Goal: Task Accomplishment & Management: Manage account settings

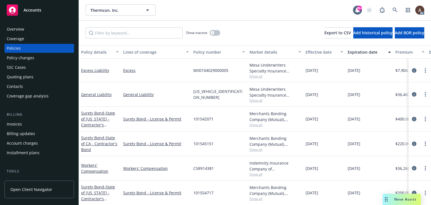
click at [41, 59] on div "Policy changes" at bounding box center [39, 57] width 65 height 9
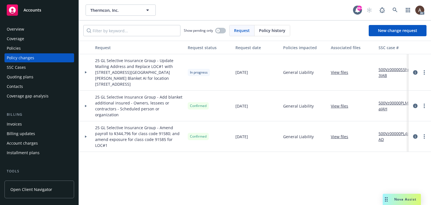
click at [85, 71] on icon at bounding box center [86, 72] width 2 height 2
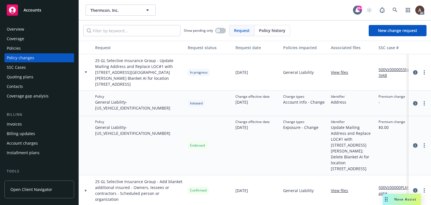
click at [391, 66] on link "500Vz00000S5hp3IAB" at bounding box center [397, 72] width 38 height 12
click at [420, 69] on link "more" at bounding box center [423, 72] width 7 height 7
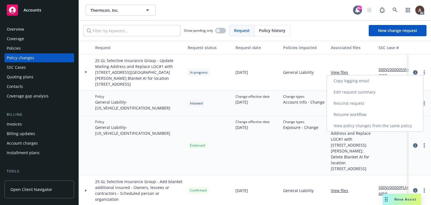
click at [355, 114] on link "Resume workflow" at bounding box center [375, 114] width 96 height 11
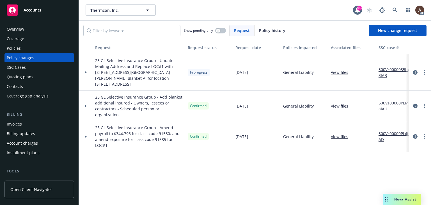
click at [85, 105] on icon at bounding box center [86, 106] width 2 height 2
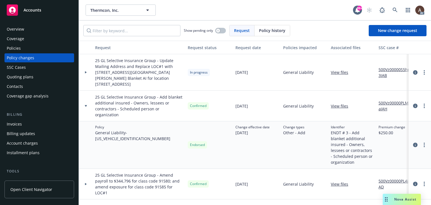
click at [87, 70] on div at bounding box center [86, 72] width 14 height 36
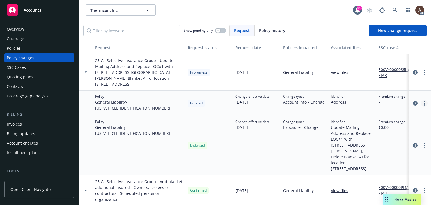
click at [420, 100] on link "more" at bounding box center [423, 103] width 7 height 7
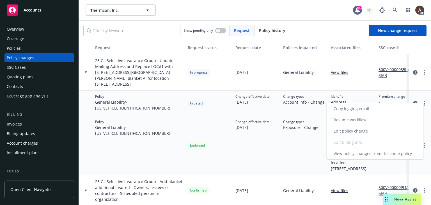
click at [357, 118] on link "Resume workflow" at bounding box center [375, 119] width 96 height 11
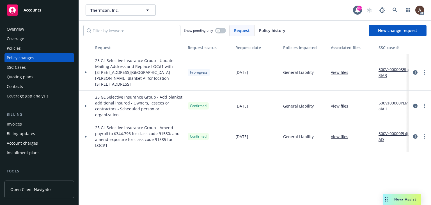
click at [85, 68] on div at bounding box center [86, 72] width 14 height 36
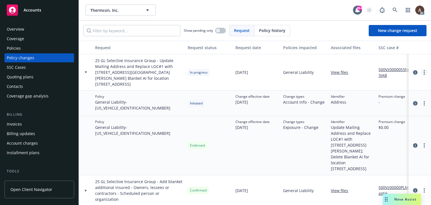
click at [420, 69] on link "more" at bounding box center [423, 72] width 7 height 7
click at [286, 131] on div "Change types Exposure - Change" at bounding box center [305, 145] width 48 height 59
click at [423, 143] on icon "more" at bounding box center [423, 145] width 1 height 4
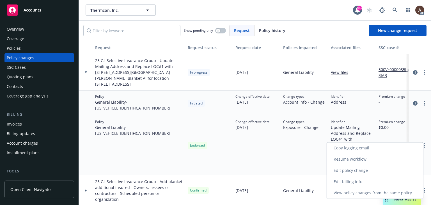
click at [358, 170] on link "Edit policy change" at bounding box center [375, 170] width 96 height 11
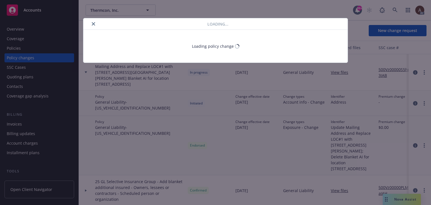
select select "ACCEPTED"
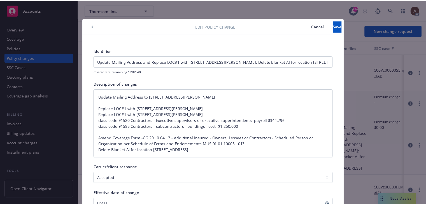
scroll to position [17, 0]
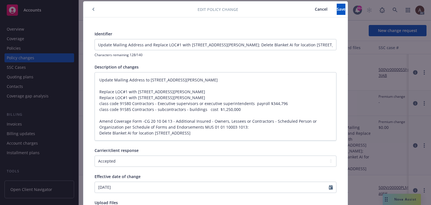
click at [314, 9] on span "Cancel" at bounding box center [320, 8] width 13 height 5
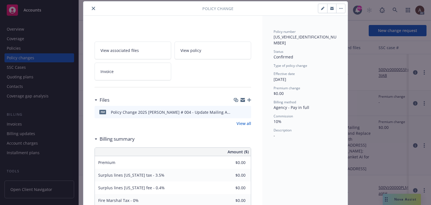
click at [92, 8] on icon "close" at bounding box center [93, 8] width 3 height 3
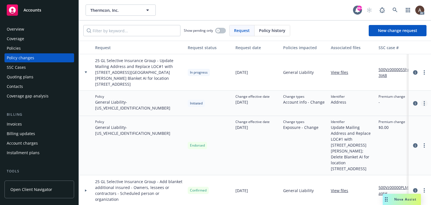
click at [420, 100] on link "more" at bounding box center [423, 103] width 7 height 7
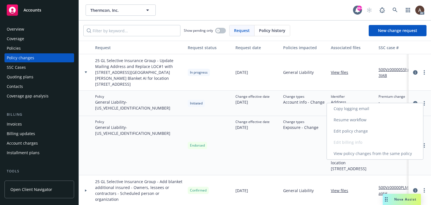
click at [357, 131] on link "Edit policy change" at bounding box center [375, 130] width 96 height 11
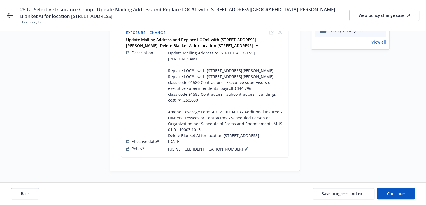
scroll to position [185, 0]
click at [390, 191] on span "Continue" at bounding box center [396, 193] width 18 height 5
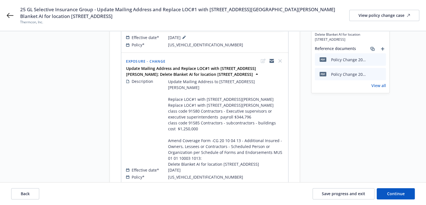
scroll to position [85, 0]
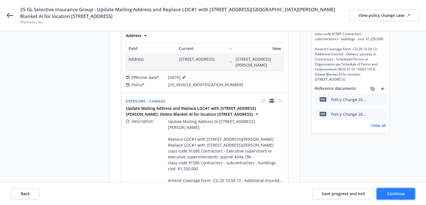
click at [390, 194] on span "Continue" at bounding box center [396, 193] width 18 height 5
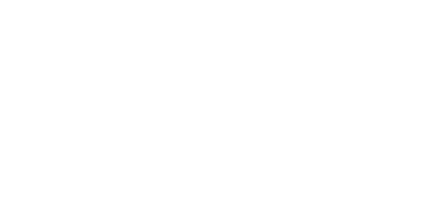
scroll to position [0, 0]
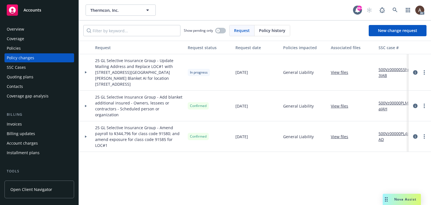
click at [86, 71] on icon at bounding box center [86, 72] width 2 height 2
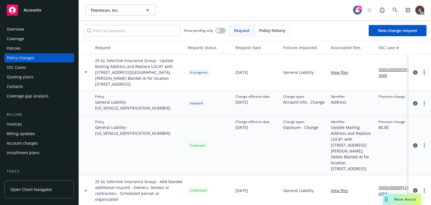
click at [422, 70] on link "more" at bounding box center [423, 72] width 7 height 7
click at [272, 116] on div "Change effective date [DATE]" at bounding box center [257, 145] width 48 height 59
click at [423, 103] on circle "more" at bounding box center [423, 103] width 1 height 1
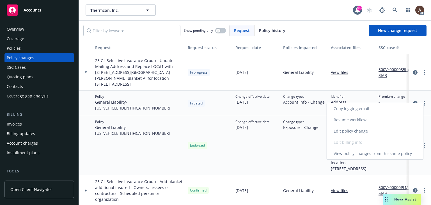
click at [363, 134] on link "Edit policy change" at bounding box center [375, 130] width 96 height 11
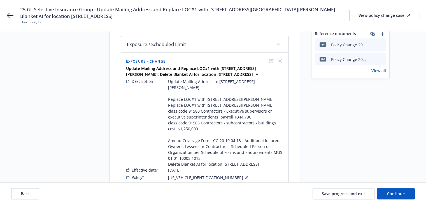
scroll to position [185, 0]
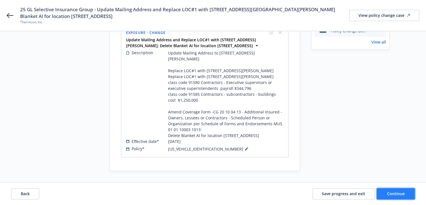
click at [390, 191] on span "Continue" at bounding box center [396, 193] width 18 height 5
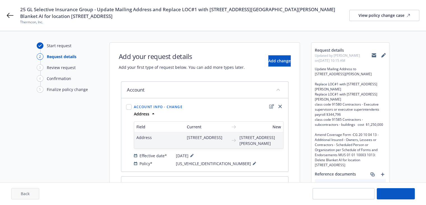
scroll to position [0, 0]
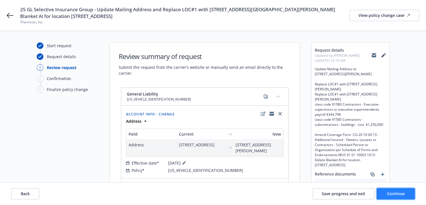
click at [392, 194] on span "Continue" at bounding box center [396, 193] width 18 height 5
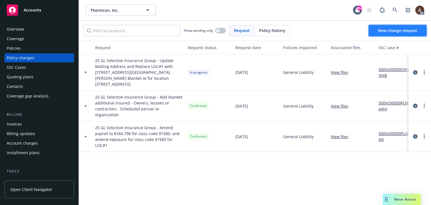
click at [399, 34] on link "New change request" at bounding box center [397, 30] width 58 height 11
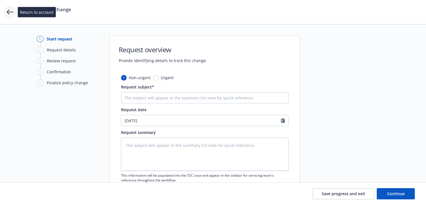
click at [8, 11] on icon at bounding box center [10, 12] width 7 height 5
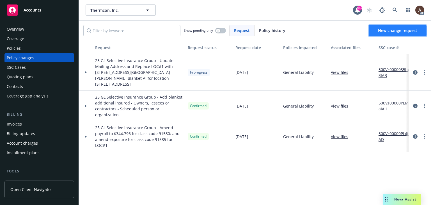
click at [389, 31] on span "New change request" at bounding box center [397, 30] width 39 height 5
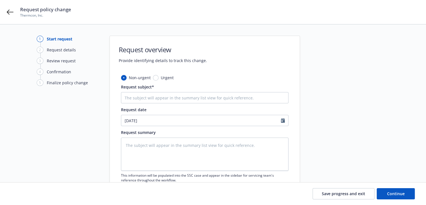
type textarea "x"
click at [171, 99] on input "Request subject*" at bounding box center [205, 97] width 168 height 11
paste input "Update Mailing Address and Replace LOC#1 with [STREET_ADDRESS][PERSON_NAME]; De…"
type input "Update Mailing Address and Replace LOC#1 with [STREET_ADDRESS][PERSON_NAME]; De…"
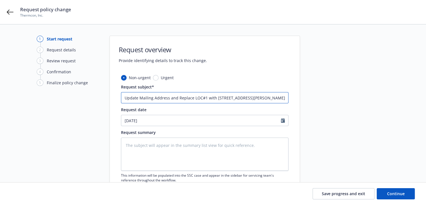
type textarea "x"
type input "Update Mailing Address and Replace LOC#1 with [STREET_ADDRESS][PERSON_NAME]; De…"
click at [200, 152] on textarea at bounding box center [205, 153] width 168 height 33
drag, startPoint x: 271, startPoint y: 98, endPoint x: 315, endPoint y: 107, distance: 44.4
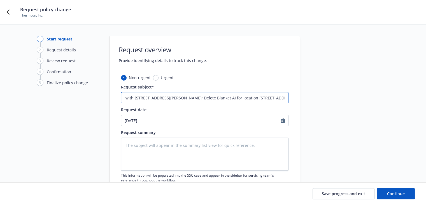
click at [315, 107] on div "1 Start request 2 Request details 3 Review request 4 Confirmation 5 Finalize po…" at bounding box center [213, 123] width 413 height 174
click at [246, 100] on input "Update Mailing Address and Replace LOC#1 with [STREET_ADDRESS][PERSON_NAME]; De…" at bounding box center [205, 97] width 168 height 11
drag, startPoint x: 195, startPoint y: 98, endPoint x: 207, endPoint y: 97, distance: 12.3
click at [207, 97] on input "Update Mailing Address and Replace LOC#1 with [STREET_ADDRESS][PERSON_NAME]; De…" at bounding box center [205, 97] width 168 height 11
type textarea "x"
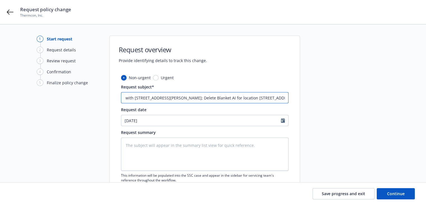
type input "Update Mailing Address and Replace LOC#1 with [STREET_ADDRESS][PERSON_NAME]; Bl…"
type textarea "x"
type input "Update Mailing Address and Replace LOC#1 with [STREET_ADDRESS][PERSON_NAME]; AB…"
type textarea "x"
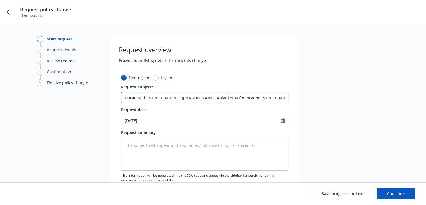
type input "Update Mailing Address and Replace LOC#1 with [STREET_ADDRESS][PERSON_NAME]; Am…"
type textarea "x"
type input "Update Mailing Address and Replace LOC#1 with [STREET_ADDRESS][PERSON_NAME]; Am…"
type textarea "x"
type input "Update Mailing Address and Replace LOC#1 with [STREET_ADDRESS][PERSON_NAME]; Am…"
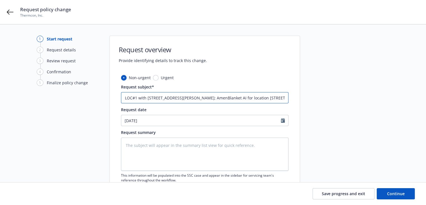
type textarea "x"
type input "Update Mailing Address and Replace LOC#1 with [STREET_ADDRESS][PERSON_NAME]; Am…"
type textarea "x"
type input "Update Mailing Address and Replace LOC#1 with [STREET_ADDRESS][GEOGRAPHIC_DATA]…"
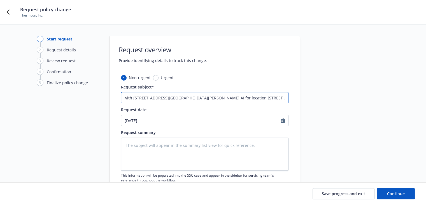
drag, startPoint x: 242, startPoint y: 97, endPoint x: 323, endPoint y: 98, distance: 81.3
click at [323, 98] on div "1 Start request 2 Request details 3 Review request 4 Confirmation 5 Finalize po…" at bounding box center [213, 123] width 413 height 174
type textarea "x"
type input "Update Mailing Address and Replace LOC#1 with [STREET_ADDRESS][PERSON_NAME]; Am…"
type textarea "x"
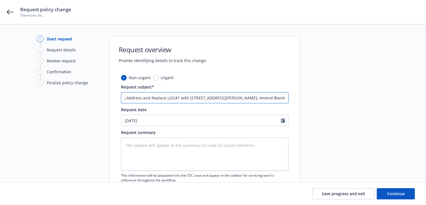
type input "Update Mailing Address and Replace LOC#1 with [STREET_ADDRESS][PERSON_NAME]; Am…"
type textarea "x"
type input "Update Mailing Address and Replace LOC#1 with [STREET_ADDRESS][PERSON_NAME]; Am…"
type textarea "x"
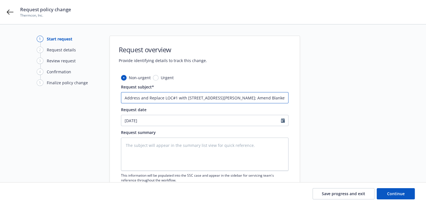
type input "Update Mailing Address and Replace LOC#1 with [STREET_ADDRESS][PERSON_NAME]; Am…"
type textarea "x"
type input "Update Mailing Address and Replace LOC#1 with [STREET_ADDRESS][PERSON_NAME]; Am…"
type textarea "x"
type input "Update Mailing Address and Replace LOC#1 with [STREET_ADDRESS][PERSON_NAME]; Am…"
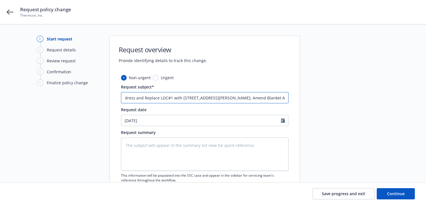
type textarea "x"
type input "Update Mailing Address and Replace LOC#1 with [STREET_ADDRESS][PERSON_NAME]; Am…"
type textarea "x"
type input "Update Mailing Address and Replace LOC#1 with [STREET_ADDRESS][PERSON_NAME]; Am…"
type textarea "x"
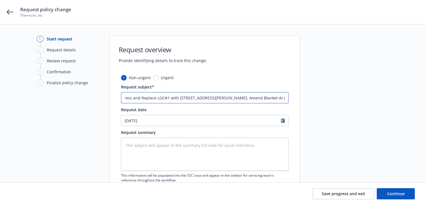
type input "Update Mailing Address and Replace LOC#1 with [STREET_ADDRESS][PERSON_NAME]; Am…"
type textarea "x"
type input "Update Mailing Address and Replace LOC#1 with [STREET_ADDRESS][PERSON_NAME]; Am…"
type textarea "x"
type input "Update Mailing Address and Replace LOC#1 with [STREET_ADDRESS][PERSON_NAME]; Am…"
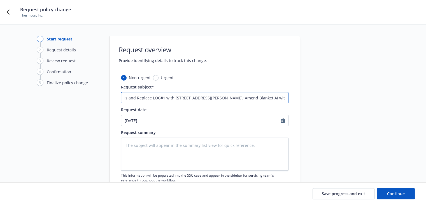
type textarea "x"
type input "Update Mailing Address and Replace LOC#1 with [STREET_ADDRESS][PERSON_NAME]; Am…"
type textarea "x"
type input "Update Mailing Address and Replace LOC#1 with [STREET_ADDRESS][PERSON_NAME]; Am…"
type textarea "x"
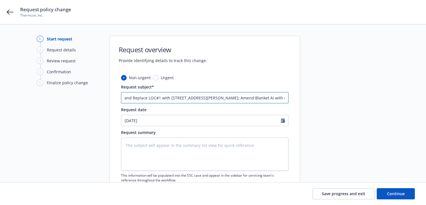
type input "Update Mailing Address and Replace LOC#1 with [STREET_ADDRESS][PERSON_NAME]; Am…"
type textarea "x"
type input "Update Mailing Address and Replace LOC#1 with [STREET_ADDRESS][PERSON_NAME]; Am…"
type textarea "x"
type input "Update Mailing Address and Replace LOC#1 with [STREET_ADDRESS][PERSON_NAME]; Am…"
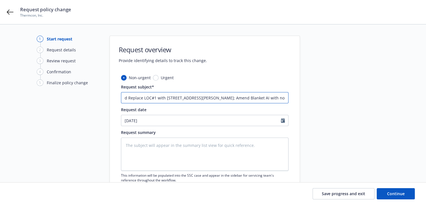
type textarea "x"
type input "Update Mailing Address and Replace LOC#1 with [STREET_ADDRESS][PERSON_NAME]; Am…"
type textarea "x"
type input "Update Mailing Address and Replace LOC#1 with [STREET_ADDRESS][PERSON_NAME]; Am…"
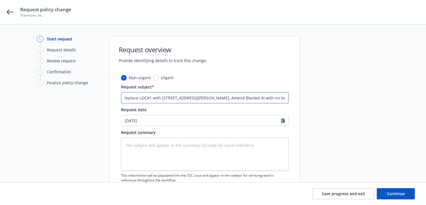
type textarea "x"
type input "Update Mailing Address and Replace LOC#1 with [STREET_ADDRESS][PERSON_NAME]; Am…"
type textarea "x"
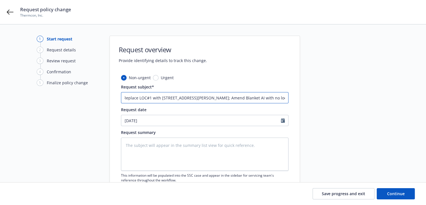
type input "Update Mailing Address and Replace LOC#1 with [STREET_ADDRESS][PERSON_NAME]; Am…"
drag, startPoint x: 156, startPoint y: 147, endPoint x: 165, endPoint y: 142, distance: 9.8
click at [157, 147] on textarea at bounding box center [205, 153] width 168 height 33
paste textarea "Update Mailing Address to [STREET_ADDRESS][PERSON_NAME] Replace LOC#1 with [STR…"
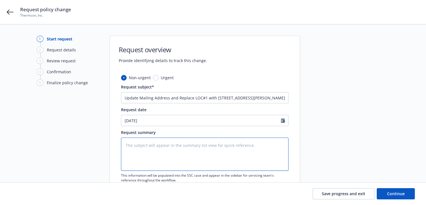
type textarea "Update Mailing Address to [STREET_ADDRESS][PERSON_NAME] Replace LOC#1 with [STR…"
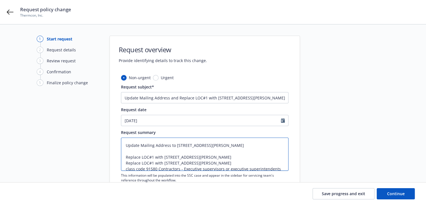
type textarea "x"
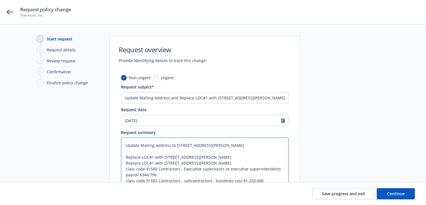
scroll to position [8, 0]
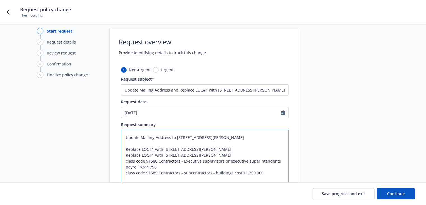
type textarea "Update Mailing Address to [STREET_ADDRESS][PERSON_NAME] Replace LOC#1 with [STR…"
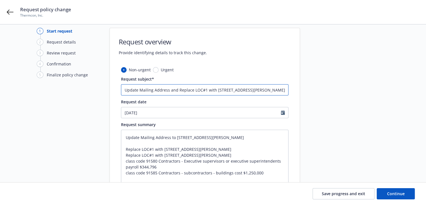
click at [266, 88] on input "Update Mailing Address and Replace LOC#1 with [STREET_ADDRESS][PERSON_NAME]; Am…" at bounding box center [205, 89] width 168 height 11
drag, startPoint x: 279, startPoint y: 89, endPoint x: 337, endPoint y: 100, distance: 59.0
click at [337, 100] on div "1 Start request 2 Request details 3 Review request 4 Confirmation 5 Finalize po…" at bounding box center [213, 138] width 413 height 221
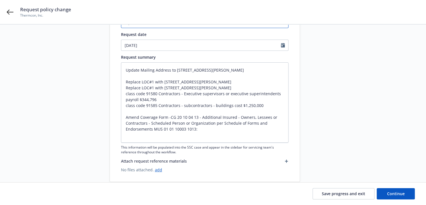
scroll to position [86, 0]
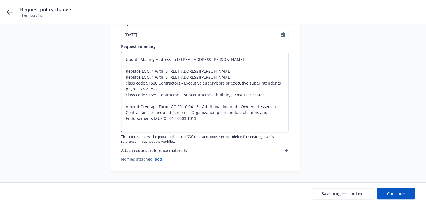
click at [207, 124] on textarea "Update Mailing Address to [STREET_ADDRESS][PERSON_NAME] Replace LOC#1 with [STR…" at bounding box center [205, 92] width 168 height 80
type textarea "x"
type textarea "Update Mailing Address to [STREET_ADDRESS][PERSON_NAME] Replace LOC#1 with [STR…"
type textarea "x"
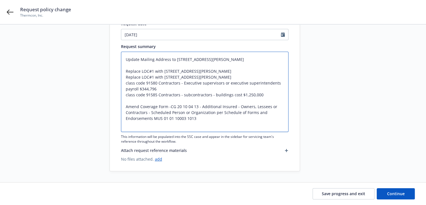
type textarea "Update Mailing Address to [STREET_ADDRESS][PERSON_NAME] Replace LOC#1 with [STR…"
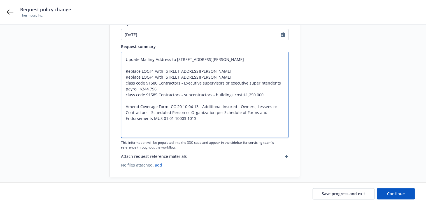
type textarea "x"
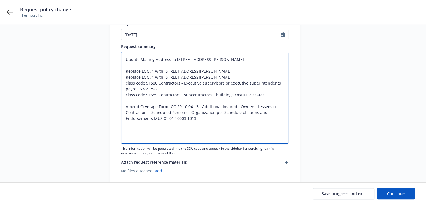
paste textarea "Amend Blanket AI with no location"
type textarea "Update Mailing Address to [STREET_ADDRESS][PERSON_NAME] Replace LOC#1 with [STR…"
type textarea "x"
type textarea "Update Mailing Address to [STREET_ADDRESS][PERSON_NAME] Replace LOC#1 with [STR…"
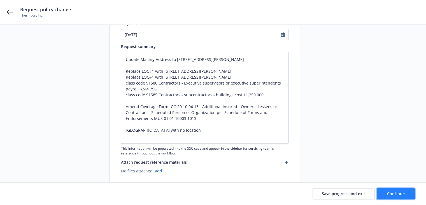
click at [382, 190] on button "Continue" at bounding box center [396, 193] width 38 height 11
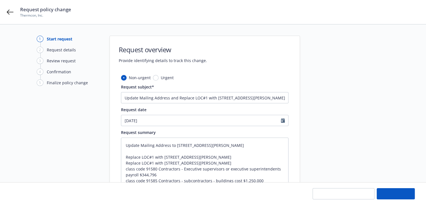
type textarea "x"
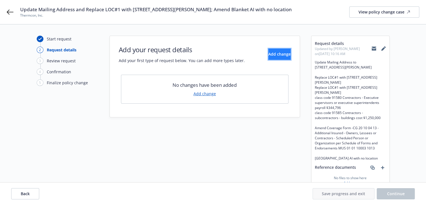
click at [273, 54] on span "Add change" at bounding box center [280, 53] width 22 height 5
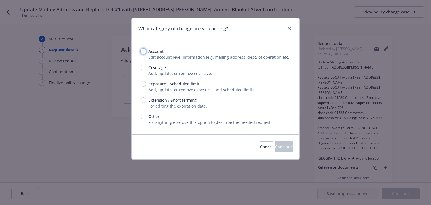
click at [142, 52] on input "Account" at bounding box center [143, 51] width 6 height 6
radio input "true"
click at [275, 147] on span "Continue" at bounding box center [284, 146] width 18 height 5
select select "US"
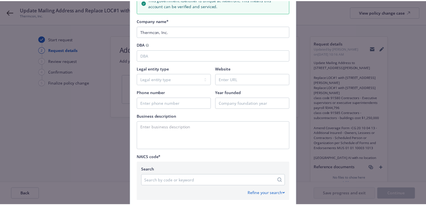
scroll to position [224, 0]
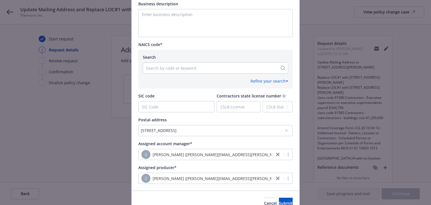
click at [225, 135] on div "[STREET_ADDRESS]" at bounding box center [215, 130] width 154 height 11
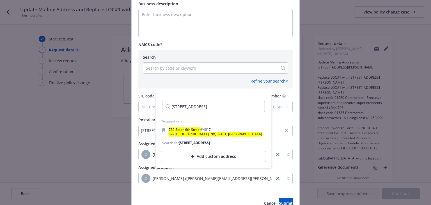
click at [202, 160] on div "Add custom address" at bounding box center [213, 156] width 105 height 11
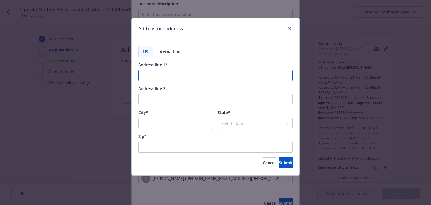
click at [163, 79] on input "Address line 1*" at bounding box center [215, 75] width 154 height 11
paste input "[STREET_ADDRESS][PERSON_NAME]"
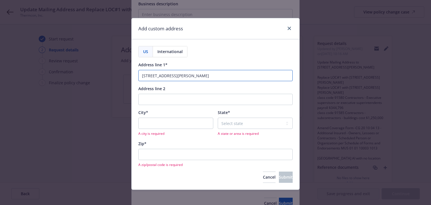
type input "[STREET_ADDRESS][PERSON_NAME]"
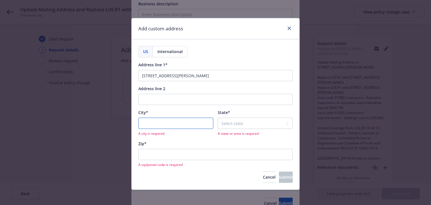
click at [161, 119] on input "City*" at bounding box center [175, 122] width 75 height 11
paste input "[GEOGRAPHIC_DATA]"
type input "[GEOGRAPHIC_DATA]"
click at [232, 123] on select "Select state [US_STATE] [US_STATE] [US_STATE] [US_STATE] [US_STATE] [PERSON_NAM…" at bounding box center [254, 122] width 75 height 11
select select "NV"
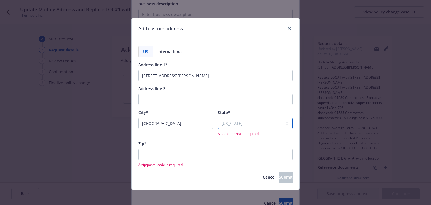
click at [217, 117] on select "Select state [US_STATE] [US_STATE] [US_STATE] [US_STATE] [US_STATE] [PERSON_NAM…" at bounding box center [254, 122] width 75 height 11
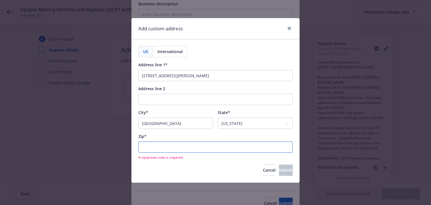
click at [182, 146] on input "Zip*" at bounding box center [215, 146] width 154 height 11
paste input "89128"
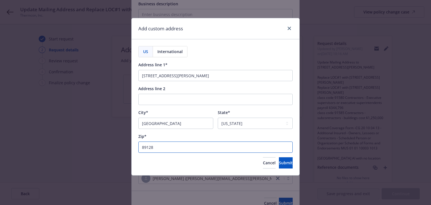
type input "89128"
click at [276, 168] on div "US International Address line 1* [STREET_ADDRESS][PERSON_NAME] 100 Address line…" at bounding box center [215, 107] width 168 height 136
click at [279, 162] on span "Submit" at bounding box center [286, 162] width 14 height 5
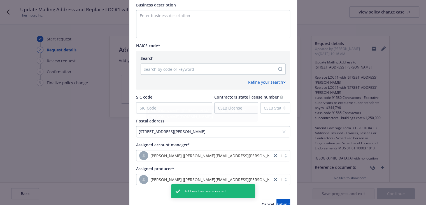
scroll to position [252, 0]
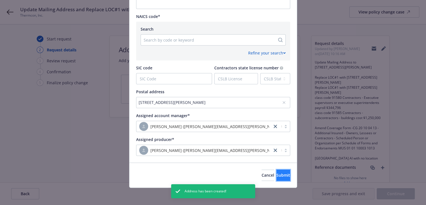
click at [277, 174] on span "Submit" at bounding box center [284, 174] width 14 height 5
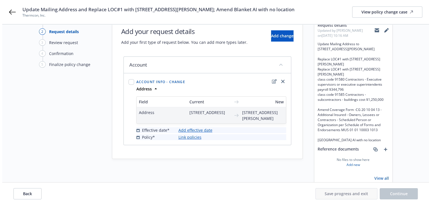
scroll to position [0, 0]
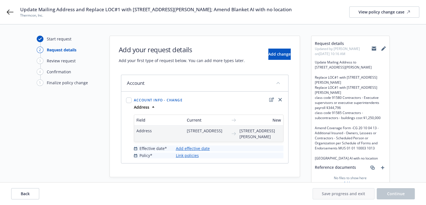
click at [200, 151] on link "Add effective date" at bounding box center [193, 148] width 34 height 6
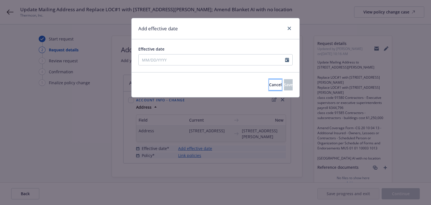
click at [269, 85] on button "Cancel" at bounding box center [275, 84] width 13 height 11
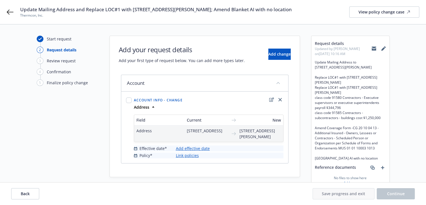
click at [184, 151] on link "Add effective date" at bounding box center [193, 148] width 34 height 6
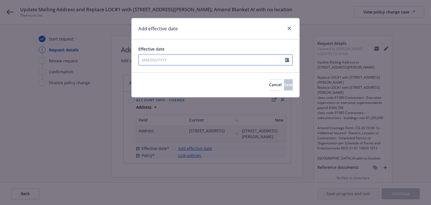
click at [196, 61] on input "Effective date" at bounding box center [211, 59] width 146 height 11
select select "9"
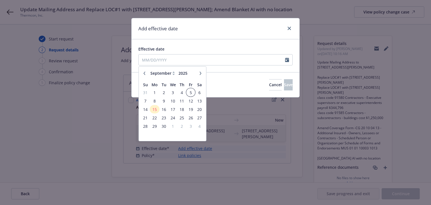
click at [190, 92] on span "5" at bounding box center [191, 92] width 8 height 7
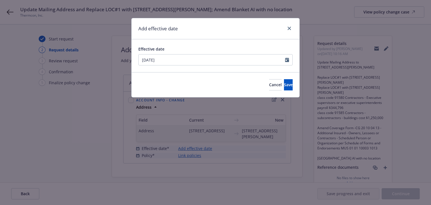
type input "[DATE]"
click at [284, 83] on button "Save" at bounding box center [288, 84] width 9 height 11
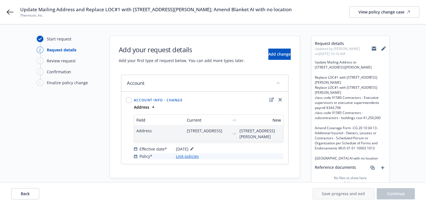
click at [191, 159] on link "Link policies" at bounding box center [187, 156] width 23 height 6
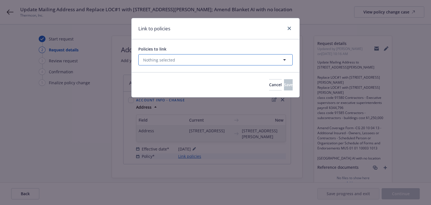
click at [198, 61] on button "Nothing selected" at bounding box center [215, 59] width 154 height 11
select select "ACTIVE"
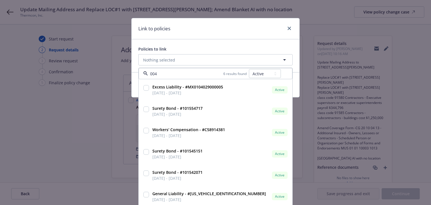
type input "0042"
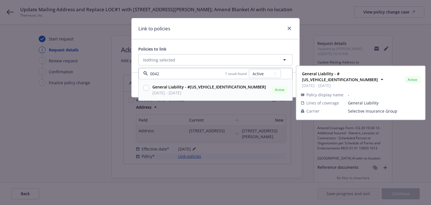
click at [205, 89] on strong "General Liability - #[US_VEHICLE_IDENTIFICATION_NUMBER]" at bounding box center [209, 86] width 114 height 5
checkbox input "true"
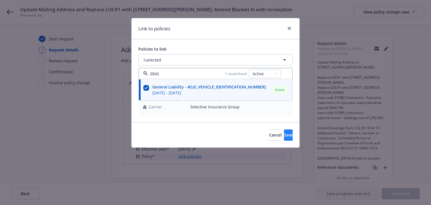
type input "0042"
click at [284, 136] on span "Save" at bounding box center [288, 134] width 9 height 5
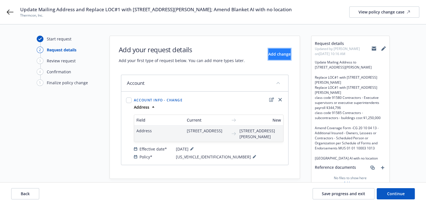
click at [269, 57] on button "Add change" at bounding box center [280, 53] width 22 height 11
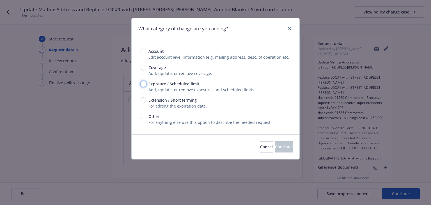
click at [144, 85] on input "Exposure / Scheduled limit" at bounding box center [143, 84] width 6 height 6
radio input "true"
click at [275, 148] on span "Continue" at bounding box center [284, 146] width 18 height 5
type textarea "x"
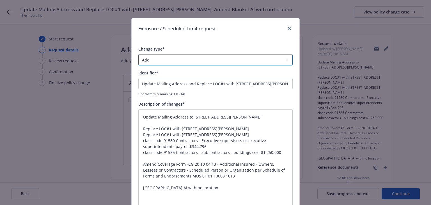
click at [154, 59] on select "Add Audit Change Remove" at bounding box center [215, 59] width 154 height 11
select select "CHANGE"
click at [138, 54] on select "Add Audit Change Remove" at bounding box center [215, 59] width 154 height 11
click at [175, 83] on input "Update Mailing Address and Replace LOC#1 with [STREET_ADDRESS][PERSON_NAME]; Am…" at bounding box center [215, 83] width 154 height 11
drag, startPoint x: 192, startPoint y: 84, endPoint x: 148, endPoint y: 82, distance: 43.5
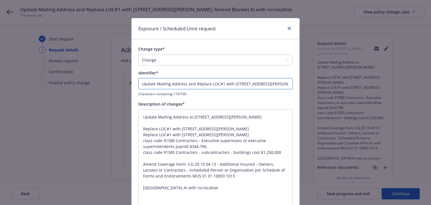
click at [148, 82] on input "Update Mailing Address and Replace LOC#1 with [STREET_ADDRESS][PERSON_NAME]; Am…" at bounding box center [215, 83] width 154 height 11
type textarea "x"
type input "UpdaReplace LOC#1 with [STREET_ADDRESS][PERSON_NAME]; Amend Blanket AI with no …"
type textarea "x"
type input "UpdReplace LOC#1 with [STREET_ADDRESS][PERSON_NAME]; Amend Blanket AI with no l…"
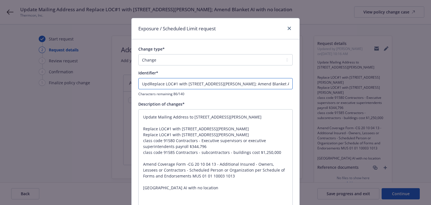
type textarea "x"
type input "UReplace LOC#1 with [STREET_ADDRESS][PERSON_NAME]; Amend Blanket AI with no loc…"
type textarea "x"
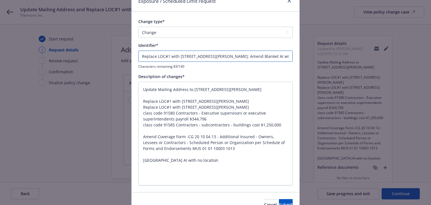
scroll to position [56, 0]
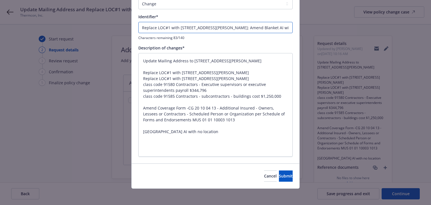
type input "Replace LOC#1 with [STREET_ADDRESS][PERSON_NAME]; Amend Blanket AI with no loca…"
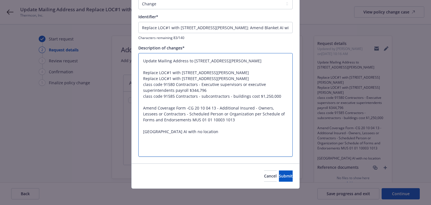
drag, startPoint x: 139, startPoint y: 78, endPoint x: 151, endPoint y: 83, distance: 13.2
click at [151, 83] on textarea "Update Mailing Address to [STREET_ADDRESS][PERSON_NAME] Replace LOC#1 with [STR…" at bounding box center [215, 105] width 154 height 104
type textarea "x"
type textarea "Update Mailing Address to [STREET_ADDRESS][PERSON_NAME] Replace LOC#1 with [STR…"
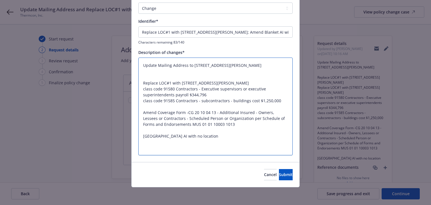
type textarea "x"
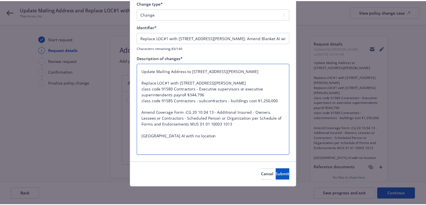
scroll to position [46, 0]
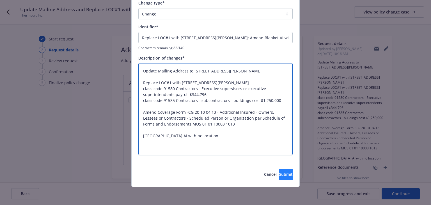
type textarea "Update Mailing Address to [STREET_ADDRESS][PERSON_NAME] Replace LOC#1 with [STR…"
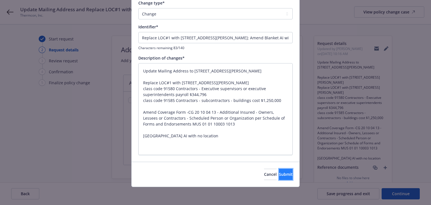
click at [279, 173] on span "Submit" at bounding box center [286, 173] width 14 height 5
type textarea "x"
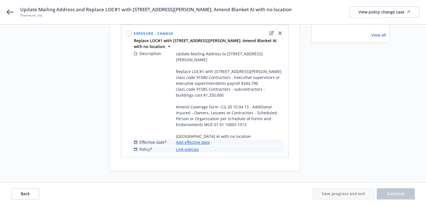
scroll to position [172, 0]
click at [195, 142] on link "Add effective date" at bounding box center [193, 142] width 34 height 6
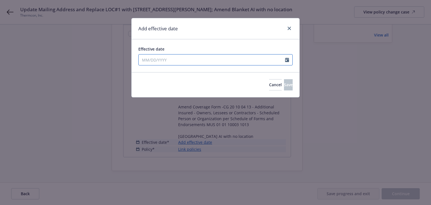
click at [182, 59] on input "Effective date" at bounding box center [211, 59] width 146 height 11
select select "9"
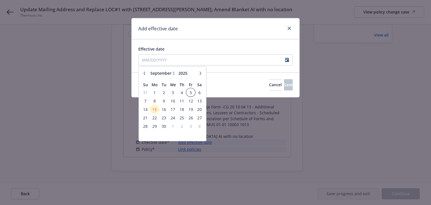
click at [191, 92] on span "5" at bounding box center [191, 92] width 8 height 7
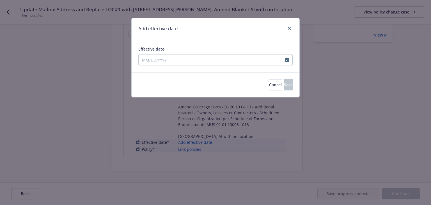
type input "[DATE]"
click at [284, 87] on button "Save" at bounding box center [288, 84] width 9 height 11
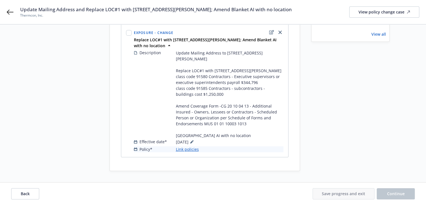
click at [191, 149] on link "Link policies" at bounding box center [187, 149] width 23 height 6
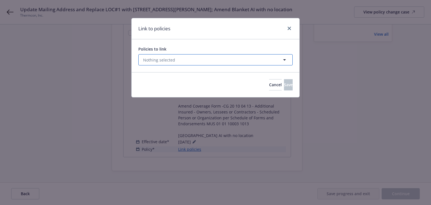
click at [181, 57] on button "Nothing selected" at bounding box center [215, 59] width 154 height 11
select select "ACTIVE"
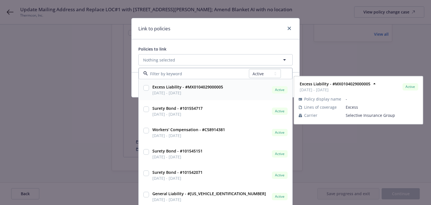
click at [186, 90] on span "[DATE] - [DATE]" at bounding box center [187, 93] width 71 height 6
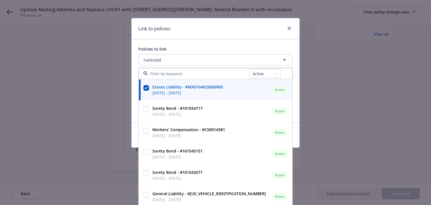
click at [145, 87] on input "checkbox" at bounding box center [146, 88] width 6 height 6
checkbox input "false"
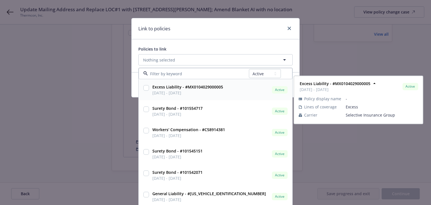
click at [165, 72] on input at bounding box center [198, 74] width 101 height 6
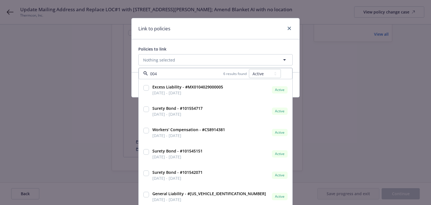
type input "0042"
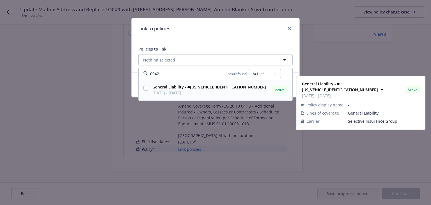
click at [211, 93] on span "[DATE] - [DATE]" at bounding box center [209, 93] width 114 height 6
checkbox input "true"
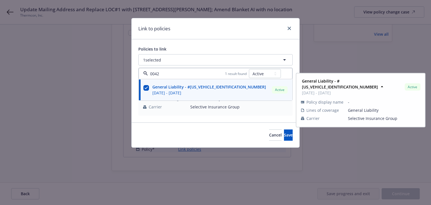
type input "0042"
click at [233, 28] on div "Link to policies" at bounding box center [215, 28] width 168 height 21
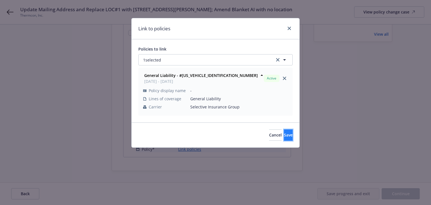
click at [284, 131] on button "Save" at bounding box center [288, 134] width 9 height 11
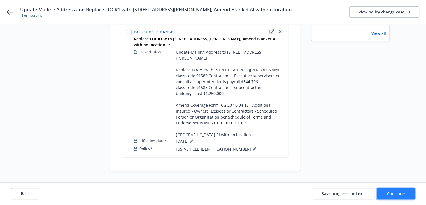
click at [391, 195] on span "Continue" at bounding box center [396, 193] width 18 height 5
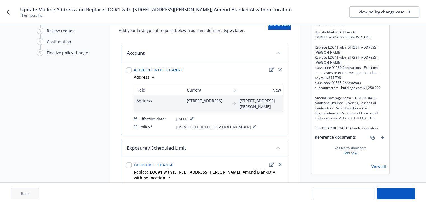
scroll to position [0, 0]
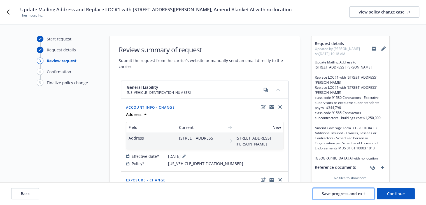
click at [363, 193] on span "Save progress and exit" at bounding box center [343, 193] width 43 height 5
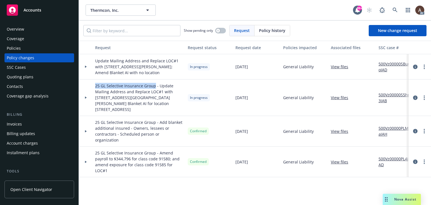
drag, startPoint x: 94, startPoint y: 86, endPoint x: 154, endPoint y: 87, distance: 60.0
click at [154, 87] on div "25 GL Selective Insurance Group - Update Mailing Address and Replace LOC#1 with…" at bounding box center [139, 97] width 92 height 36
copy span "25 GL Selective Insurance Group"
click at [423, 64] on icon "more" at bounding box center [423, 66] width 1 height 4
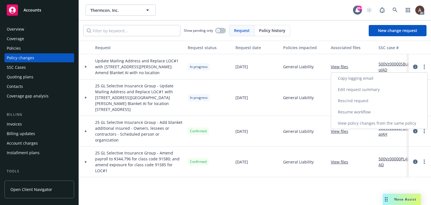
click at [349, 110] on link "Resume workflow" at bounding box center [379, 111] width 96 height 11
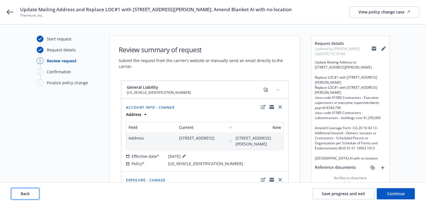
click at [29, 191] on span "Back" at bounding box center [25, 193] width 9 height 5
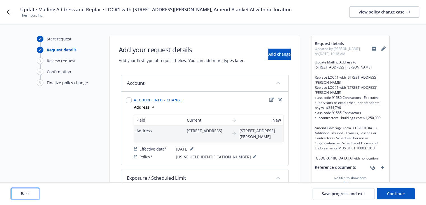
click at [29, 191] on span "Back" at bounding box center [25, 193] width 9 height 5
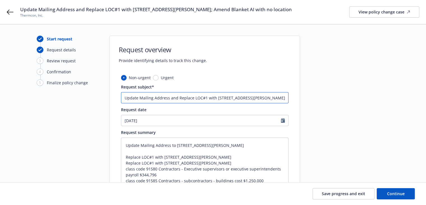
click at [124, 97] on input "Update Mailing Address and Replace LOC#1 with [STREET_ADDRESS][PERSON_NAME]; Am…" at bounding box center [205, 97] width 168 height 11
paste input "25 GL Selective Insurance Group"
type textarea "x"
type input "25 GL Selective Insurance GroupUpdate Mailing Address and Replace LOC#1 with [S…"
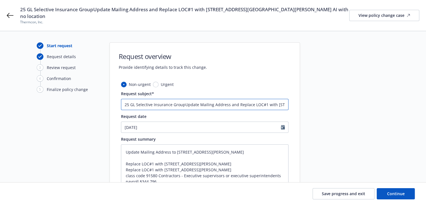
type textarea "x"
type input "25 GL Selective Insurance Group Update Mailing Address and Replace LOC#1 with […"
type textarea "x"
type input "25 GL Selective Insurance Group -Update Mailing Address and Replace LOC#1 with …"
type textarea "x"
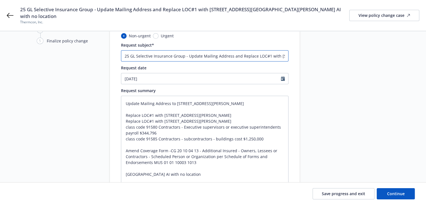
scroll to position [84, 0]
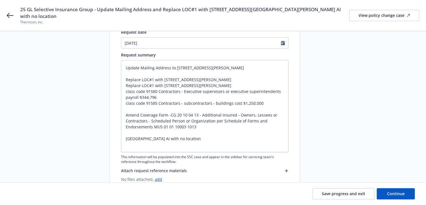
type input "25 GL Selective Insurance Group - Update Mailing Address and Replace LOC#1 with…"
drag, startPoint x: 126, startPoint y: 84, endPoint x: 279, endPoint y: 86, distance: 153.3
click at [279, 86] on textarea "Update Mailing Address to [STREET_ADDRESS][PERSON_NAME] Replace LOC#1 with [STR…" at bounding box center [205, 106] width 168 height 92
type textarea "x"
type textarea "Update Mailing Address to [STREET_ADDRESS][PERSON_NAME] Replace LOC#1 with [STR…"
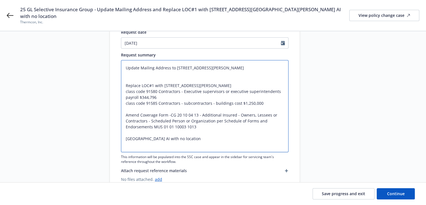
type textarea "x"
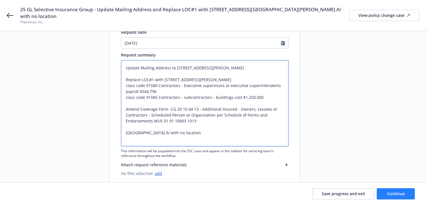
type textarea "Update Mailing Address to [STREET_ADDRESS][PERSON_NAME] Replace LOC#1 with [STR…"
click at [391, 193] on span "Continue" at bounding box center [396, 193] width 18 height 5
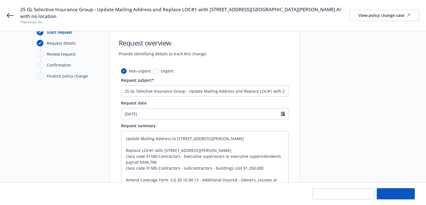
scroll to position [0, 0]
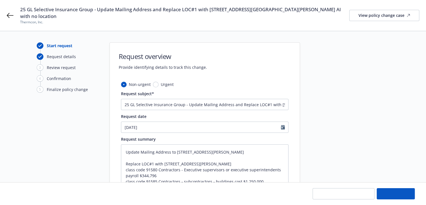
type textarea "x"
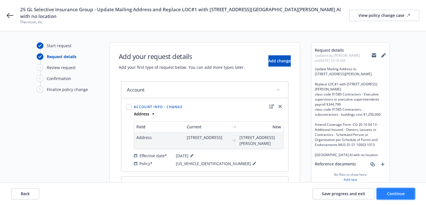
click at [391, 195] on span "Continue" at bounding box center [396, 193] width 18 height 5
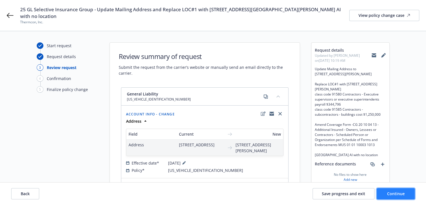
click at [392, 194] on span "Continue" at bounding box center [396, 193] width 18 height 5
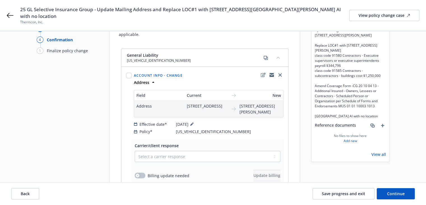
scroll to position [84, 0]
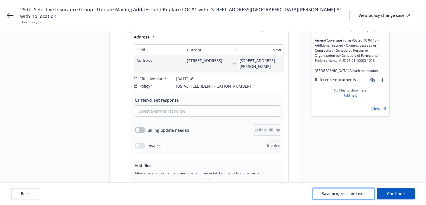
click at [340, 195] on span "Save progress and exit" at bounding box center [343, 193] width 43 height 5
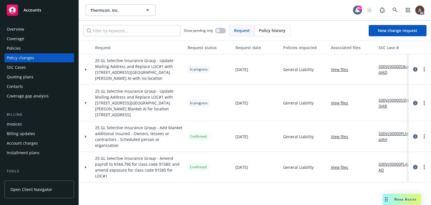
click at [83, 97] on div at bounding box center [86, 103] width 14 height 36
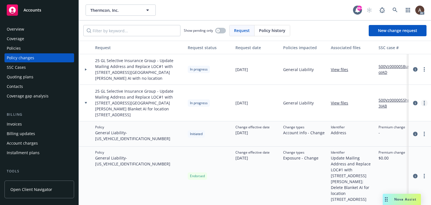
click at [423, 101] on icon "more" at bounding box center [423, 103] width 1 height 4
click at [272, 104] on div "[DATE]" at bounding box center [257, 103] width 48 height 36
click at [413, 101] on icon "circleInformation" at bounding box center [415, 103] width 4 height 4
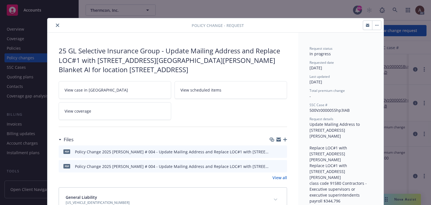
scroll to position [17, 0]
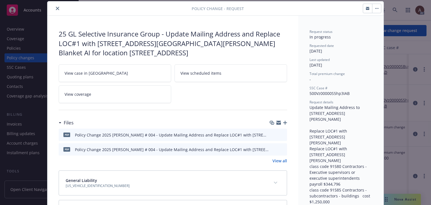
click at [270, 134] on icon "download file" at bounding box center [272, 133] width 4 height 3
click at [56, 8] on icon "close" at bounding box center [57, 8] width 3 height 3
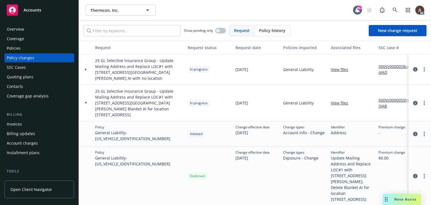
click at [85, 68] on icon at bounding box center [86, 69] width 2 height 2
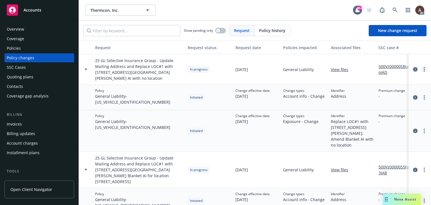
click at [423, 70] on icon "more" at bounding box center [423, 69] width 1 height 4
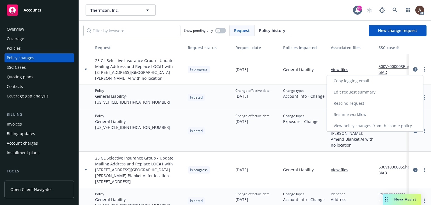
click at [351, 115] on link "Resume workflow" at bounding box center [375, 114] width 96 height 11
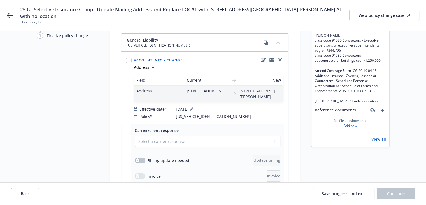
scroll to position [28, 0]
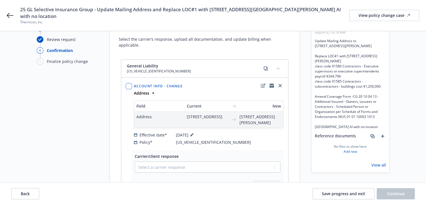
click at [129, 83] on input "checkbox" at bounding box center [129, 86] width 6 height 6
checkbox input "true"
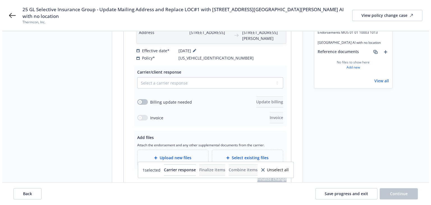
scroll to position [196, 0]
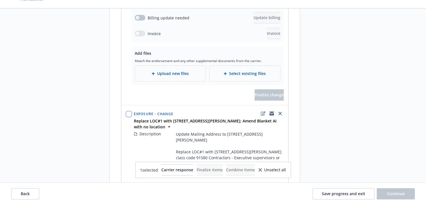
click at [127, 115] on input "checkbox" at bounding box center [129, 114] width 6 height 6
checkbox input "true"
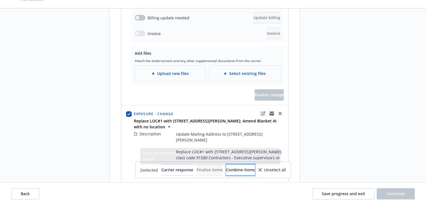
click at [255, 170] on span "Combine items" at bounding box center [240, 169] width 29 height 5
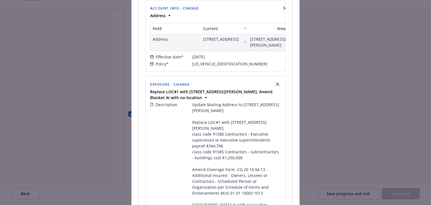
scroll to position [201, 0]
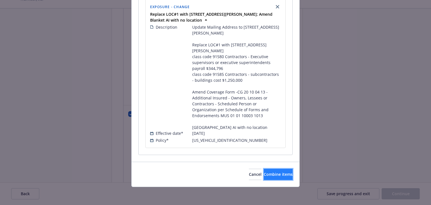
click at [272, 171] on span "Combine items" at bounding box center [277, 173] width 29 height 5
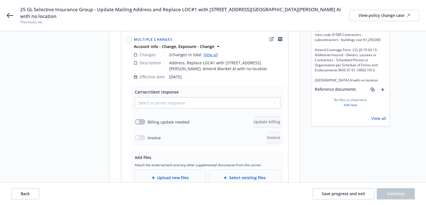
scroll to position [36, 0]
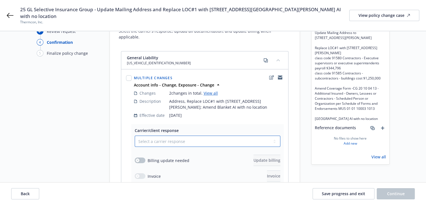
click at [158, 135] on select "Select a carrier response Accepted Accepted with revision No endorsement needed…" at bounding box center [208, 140] width 146 height 11
select select "ACCEPTED"
click at [135, 135] on select "Select a carrier response Accepted Accepted with revision No endorsement needed…" at bounding box center [208, 140] width 146 height 11
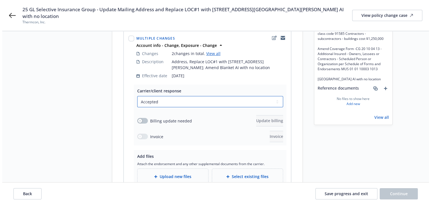
scroll to position [92, 0]
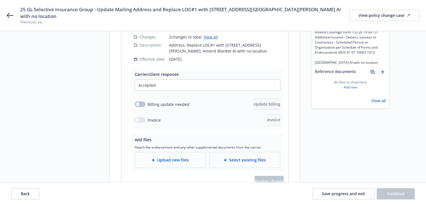
click at [150, 156] on div "Upload new files" at bounding box center [171, 159] width 62 height 6
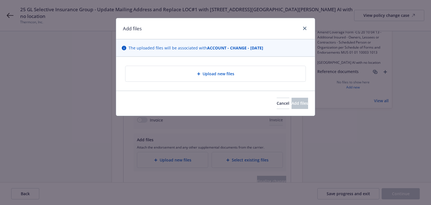
click at [203, 75] on span "Upload new files" at bounding box center [218, 74] width 32 height 6
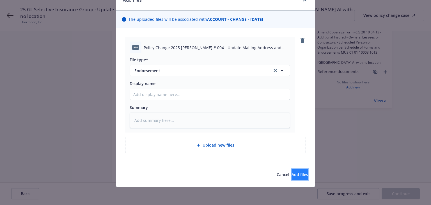
click at [291, 177] on button "Add files" at bounding box center [299, 174] width 17 height 11
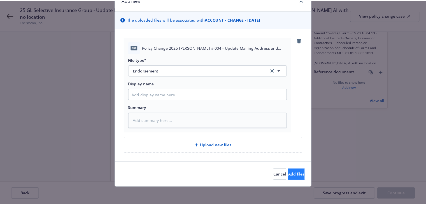
scroll to position [8, 0]
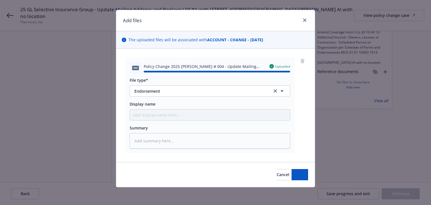
type textarea "x"
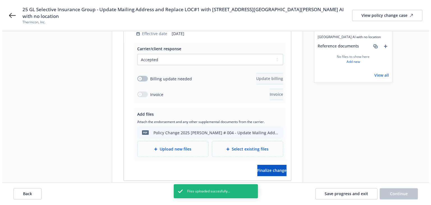
scroll to position [135, 0]
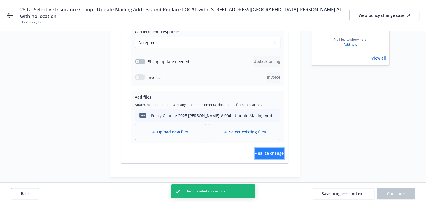
click at [260, 150] on span "Finalize change" at bounding box center [269, 152] width 29 height 5
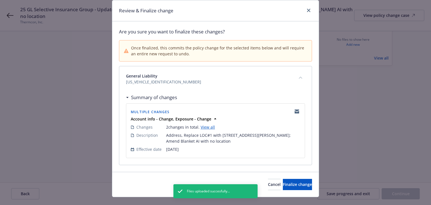
scroll to position [27, 0]
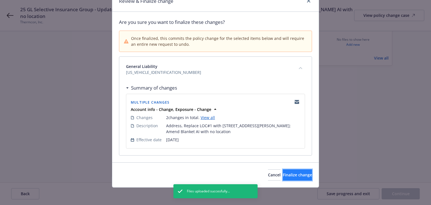
click at [290, 173] on span "Finalize change" at bounding box center [297, 174] width 29 height 5
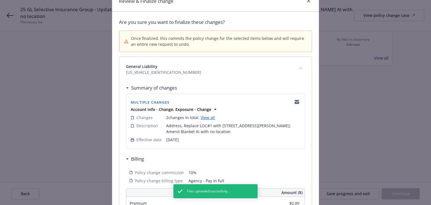
scroll to position [103, 0]
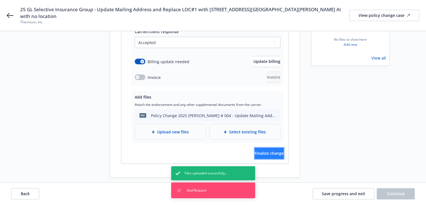
click at [277, 148] on button "Finalize change" at bounding box center [269, 152] width 29 height 11
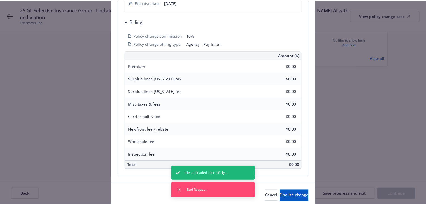
scroll to position [185, 0]
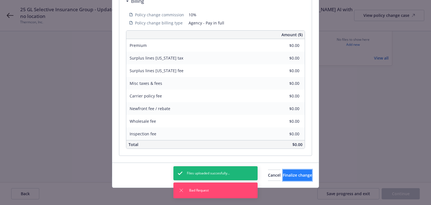
click at [283, 174] on span "Finalize change" at bounding box center [297, 174] width 29 height 5
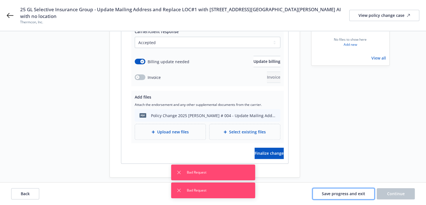
click at [331, 193] on span "Save progress and exit" at bounding box center [343, 193] width 43 height 5
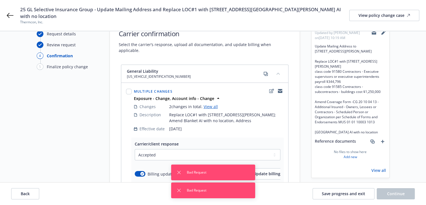
scroll to position [7, 0]
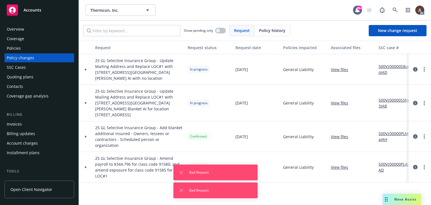
click at [86, 68] on icon at bounding box center [86, 69] width 2 height 2
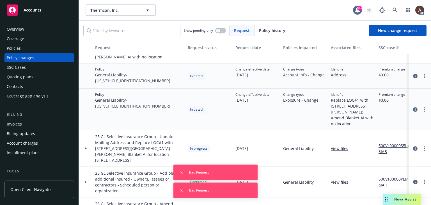
scroll to position [37, 0]
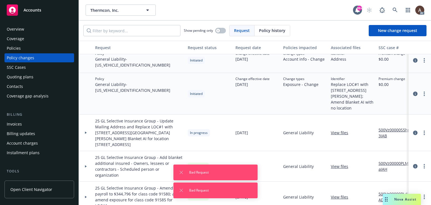
click at [87, 128] on div at bounding box center [86, 132] width 14 height 36
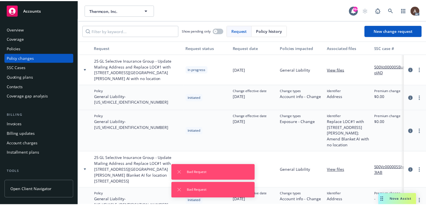
scroll to position [0, 0]
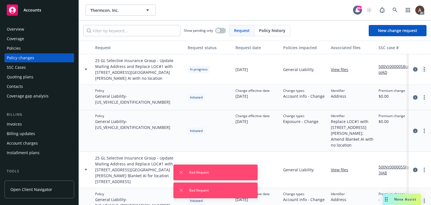
click at [423, 69] on icon "more" at bounding box center [423, 69] width 1 height 4
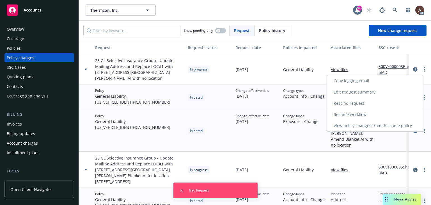
click at [355, 116] on link "Resume workflow" at bounding box center [375, 114] width 96 height 11
select select "ACCEPTED"
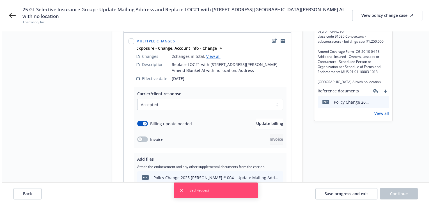
scroll to position [56, 0]
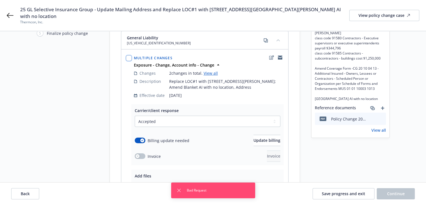
click at [129, 55] on input "checkbox" at bounding box center [129, 58] width 6 height 6
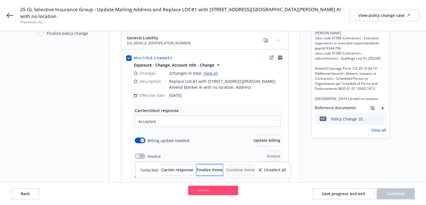
click at [207, 169] on span "Finalize items" at bounding box center [210, 169] width 26 height 5
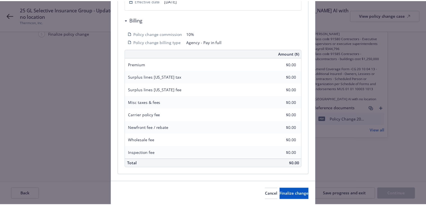
scroll to position [185, 0]
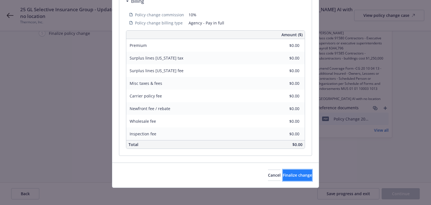
click at [286, 177] on button "Finalize change" at bounding box center [297, 174] width 29 height 11
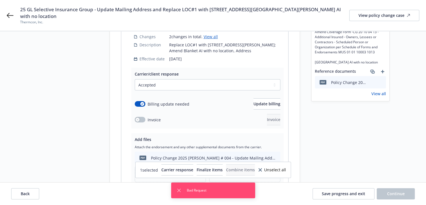
scroll to position [135, 0]
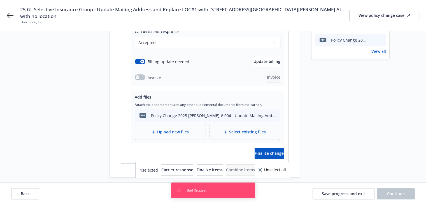
click at [262, 169] on icon at bounding box center [260, 169] width 3 height 3
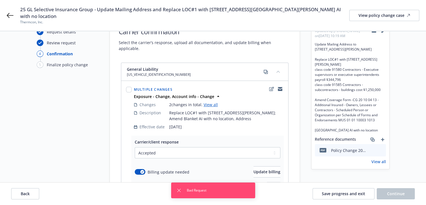
scroll to position [0, 0]
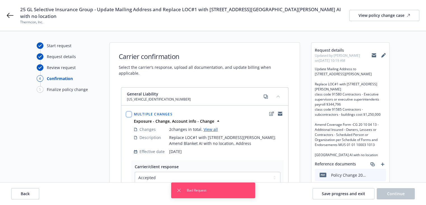
click at [130, 111] on input "checkbox" at bounding box center [129, 114] width 6 height 6
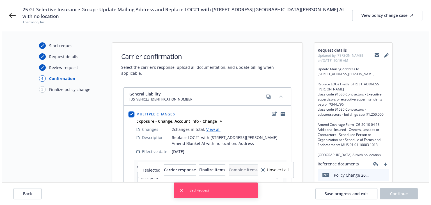
scroll to position [56, 0]
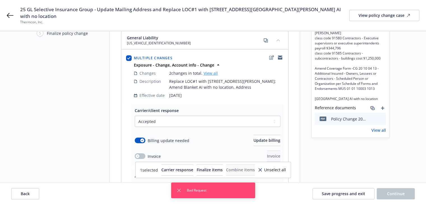
click at [210, 70] on link "View all" at bounding box center [211, 72] width 14 height 5
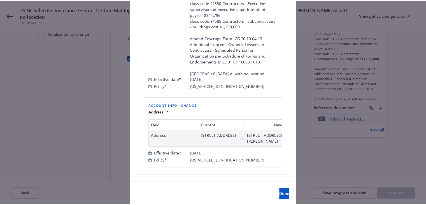
scroll to position [196, 0]
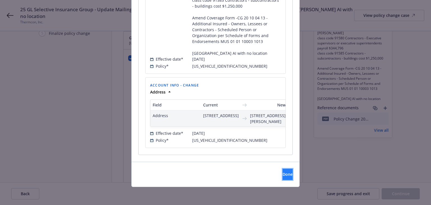
click at [282, 175] on span "Done" at bounding box center [287, 173] width 10 height 5
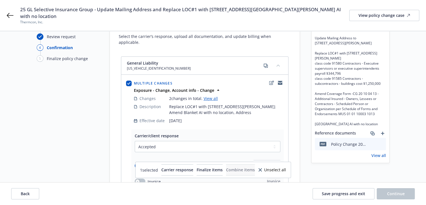
scroll to position [0, 0]
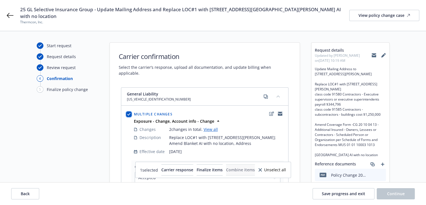
click at [128, 111] on input "checkbox" at bounding box center [129, 114] width 6 height 6
checkbox input "false"
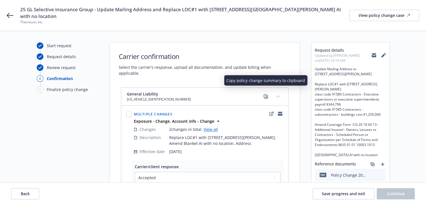
click at [265, 94] on icon "copy" at bounding box center [266, 96] width 4 height 4
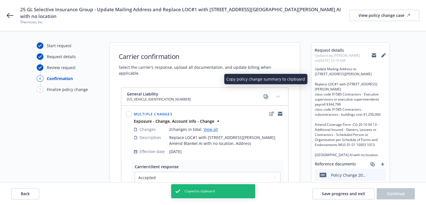
click at [265, 94] on icon "copy" at bounding box center [266, 96] width 4 height 4
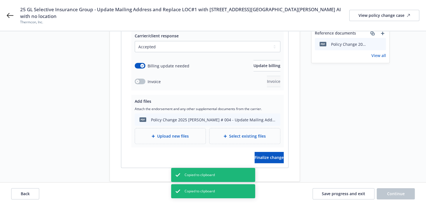
scroll to position [135, 0]
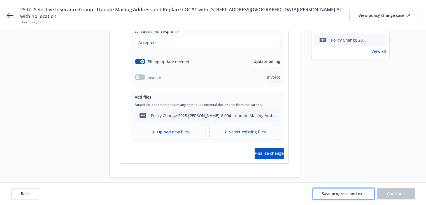
click at [336, 191] on span "Save progress and exit" at bounding box center [343, 193] width 43 height 5
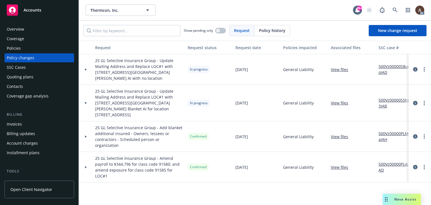
click at [86, 67] on div at bounding box center [86, 69] width 14 height 31
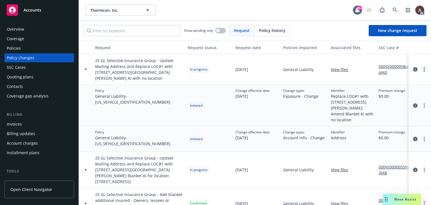
click at [420, 69] on link "more" at bounding box center [423, 69] width 7 height 7
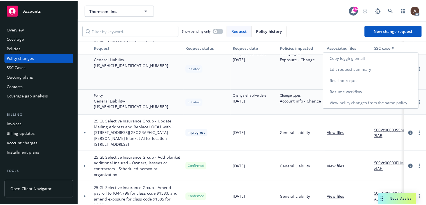
scroll to position [9, 0]
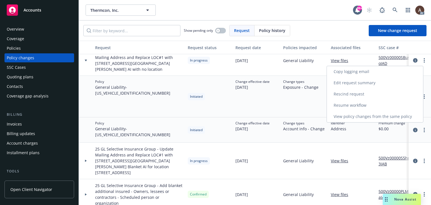
click at [359, 103] on link "Resume workflow" at bounding box center [375, 104] width 96 height 11
select select "ACCEPTED"
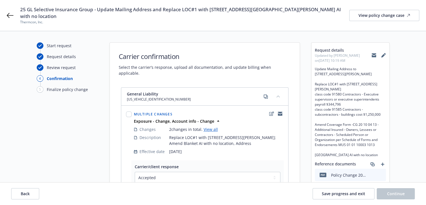
click at [157, 112] on span "Multiple changes" at bounding box center [153, 114] width 39 height 5
click at [166, 112] on span "Multiple changes" at bounding box center [153, 114] width 39 height 5
click at [161, 110] on div "Multiple changes" at bounding box center [153, 114] width 41 height 8
click at [152, 112] on span "Multiple changes" at bounding box center [153, 114] width 39 height 5
click at [145, 112] on span "Multiple changes" at bounding box center [153, 114] width 39 height 5
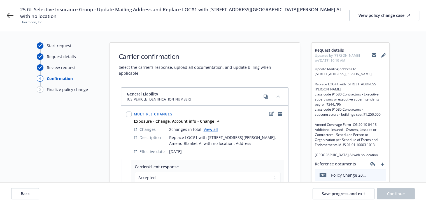
click at [145, 110] on div "Multiple changes" at bounding box center [153, 114] width 41 height 8
click at [144, 118] on strong "Exposure - Change, Account info - Change" at bounding box center [174, 120] width 80 height 5
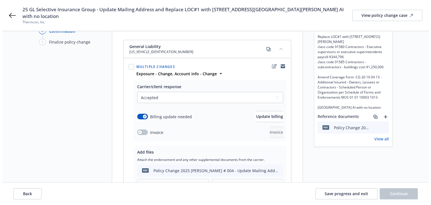
scroll to position [28, 0]
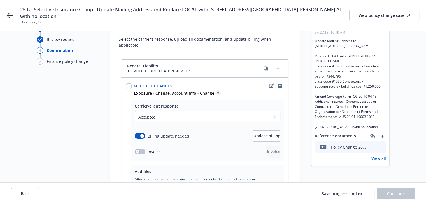
click at [217, 92] on icon at bounding box center [218, 92] width 2 height 1
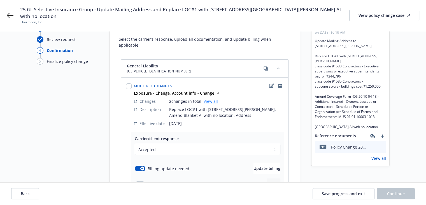
click at [210, 98] on link "View all" at bounding box center [211, 100] width 14 height 5
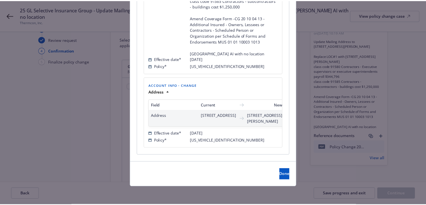
scroll to position [196, 0]
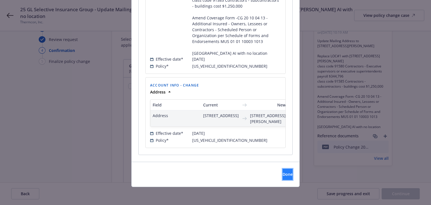
click at [282, 173] on span "Done" at bounding box center [287, 173] width 10 height 5
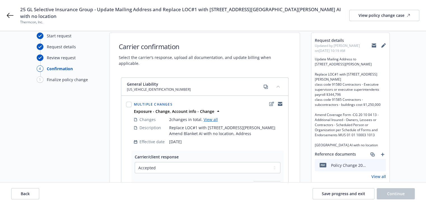
scroll to position [0, 0]
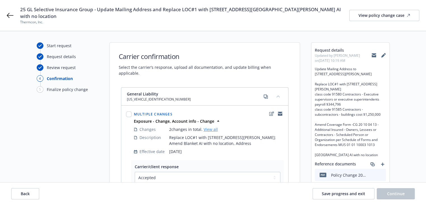
click at [207, 126] on link "View all" at bounding box center [211, 128] width 14 height 5
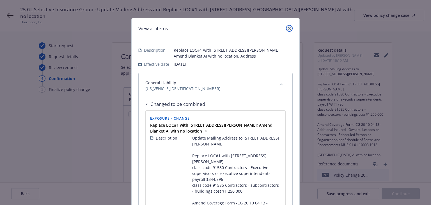
click at [288, 29] on icon "close" at bounding box center [288, 28] width 3 height 3
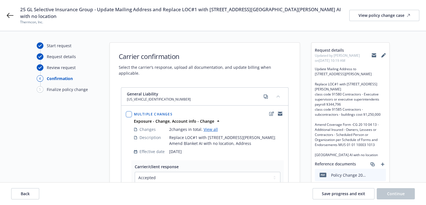
click at [128, 111] on input "checkbox" at bounding box center [129, 114] width 6 height 6
checkbox input "true"
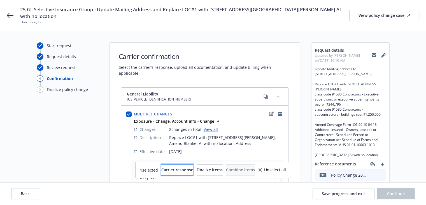
click at [161, 168] on span "Carrier response" at bounding box center [177, 169] width 32 height 5
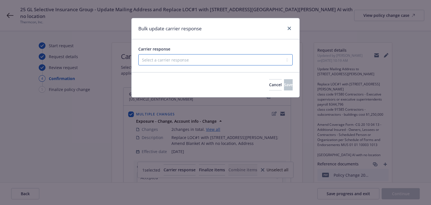
click at [169, 60] on select "Select a carrier response Accepted Accepted with revision No endorsement needed…" at bounding box center [215, 59] width 154 height 11
select select "ACCEPTED"
click at [138, 54] on select "Select a carrier response Accepted Accepted with revision No endorsement needed…" at bounding box center [215, 59] width 154 height 11
click at [284, 85] on button "Save" at bounding box center [288, 84] width 9 height 11
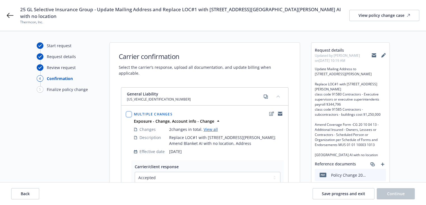
click at [126, 111] on input "checkbox" at bounding box center [129, 114] width 6 height 6
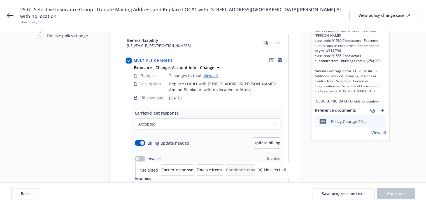
scroll to position [84, 0]
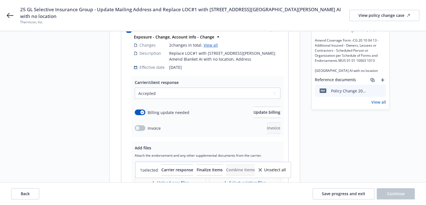
click at [286, 171] on span "Unselect all" at bounding box center [275, 170] width 22 height 4
checkbox input "false"
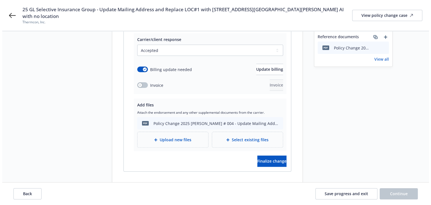
scroll to position [135, 0]
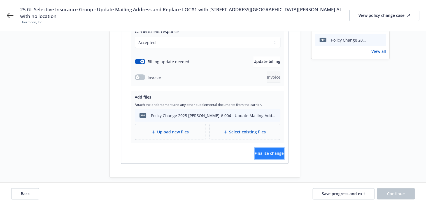
click at [278, 150] on button "Finalize change" at bounding box center [269, 152] width 29 height 11
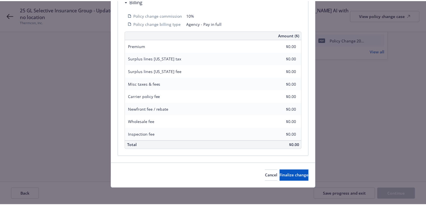
scroll to position [185, 0]
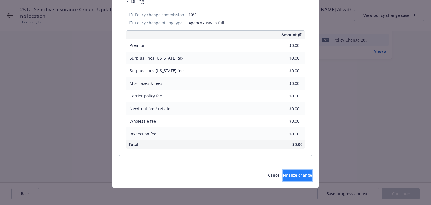
click at [286, 173] on span "Finalize change" at bounding box center [297, 174] width 29 height 5
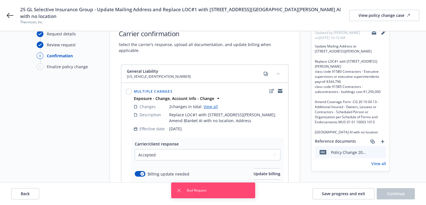
scroll to position [0, 0]
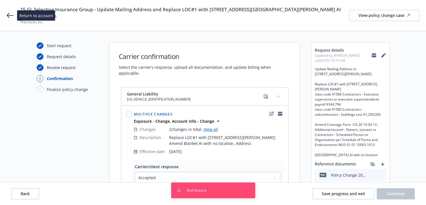
drag, startPoint x: 11, startPoint y: 16, endPoint x: 15, endPoint y: 19, distance: 5.0
click at [11, 16] on icon at bounding box center [10, 15] width 7 height 7
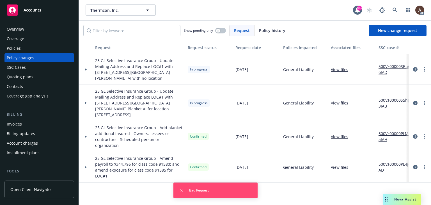
click at [86, 68] on div at bounding box center [86, 69] width 14 height 31
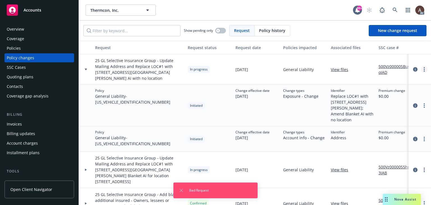
click at [423, 70] on icon "more" at bounding box center [423, 69] width 1 height 4
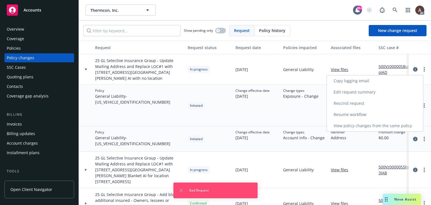
click at [360, 104] on link "Rescind request" at bounding box center [375, 103] width 96 height 11
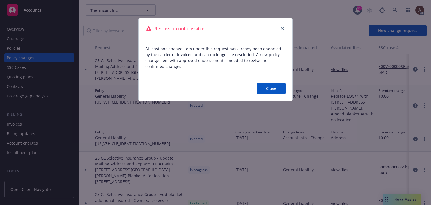
click at [273, 90] on button "Close" at bounding box center [270, 88] width 29 height 11
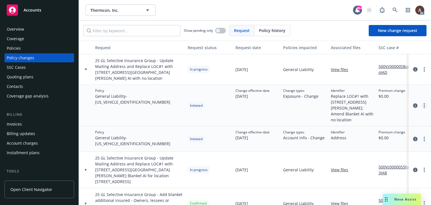
click at [422, 103] on link "more" at bounding box center [423, 105] width 7 height 7
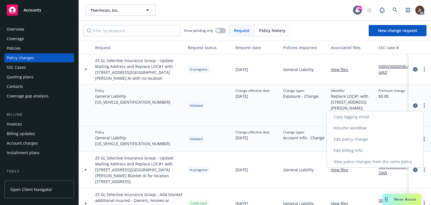
click at [349, 129] on link "Resume workflow" at bounding box center [375, 127] width 96 height 11
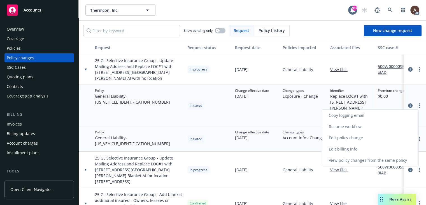
select select "ACCEPTED"
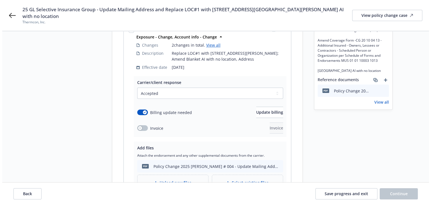
scroll to position [135, 0]
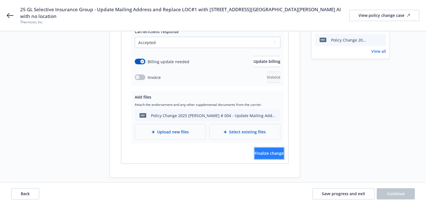
click at [255, 150] on span "Finalize change" at bounding box center [269, 152] width 29 height 5
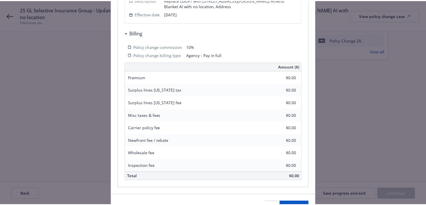
scroll to position [185, 0]
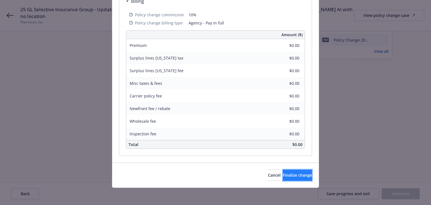
click at [283, 172] on span "Finalize change" at bounding box center [297, 174] width 29 height 5
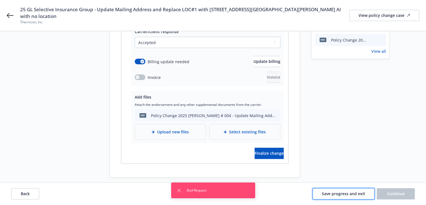
click at [332, 191] on span "Save progress and exit" at bounding box center [343, 193] width 43 height 5
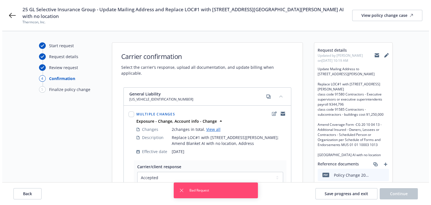
scroll to position [0, 0]
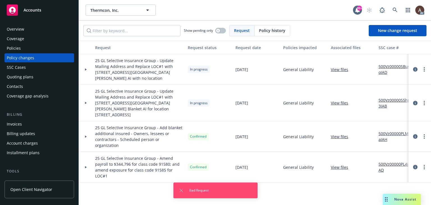
click at [88, 69] on div at bounding box center [86, 69] width 10 height 2
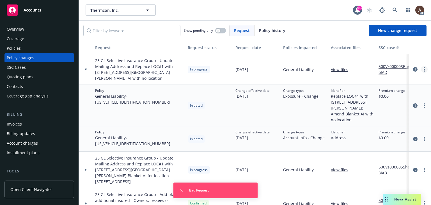
click at [420, 68] on link "more" at bounding box center [423, 69] width 7 height 7
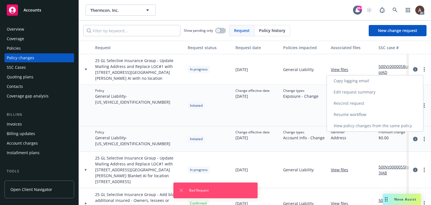
click at [369, 94] on link "Edit request summary" at bounding box center [375, 91] width 96 height 11
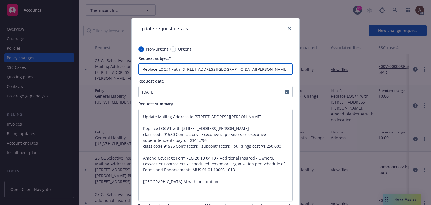
scroll to position [0, 132]
drag, startPoint x: 139, startPoint y: 68, endPoint x: 350, endPoint y: 89, distance: 211.3
click at [350, 89] on div "Update request details Non-urgent Urgent Request subject* 25 GL Selective Insur…" at bounding box center [215, 102] width 431 height 205
type textarea "x"
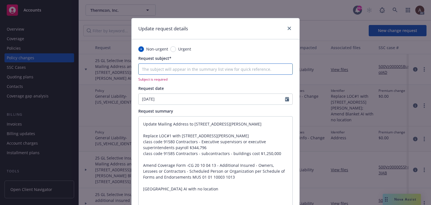
click at [173, 65] on input "Request subject*" at bounding box center [215, 68] width 154 height 11
type textarea "x"
type input "E"
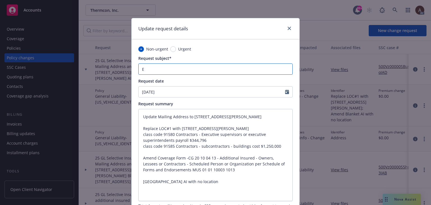
type textarea "x"
type input "Er"
type textarea "x"
type input "Err"
type textarea "x"
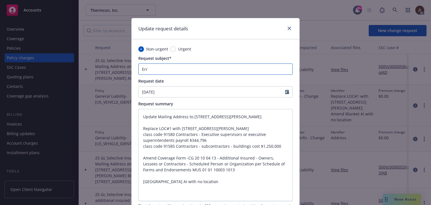
type input "Erro"
type textarea "x"
type input "Error - Ignore"
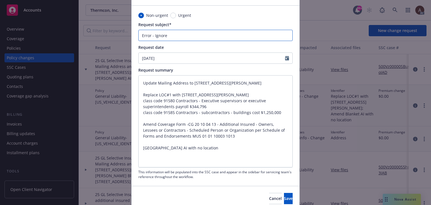
scroll to position [57, 0]
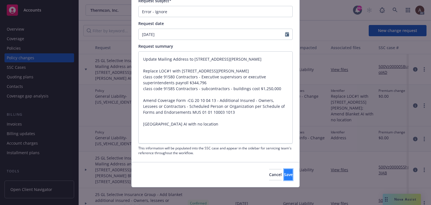
click at [284, 174] on span "Save" at bounding box center [288, 174] width 9 height 5
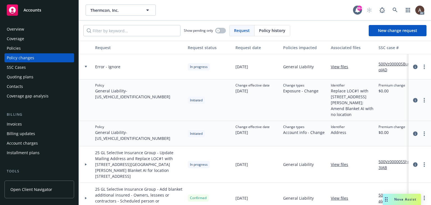
click at [84, 66] on div at bounding box center [86, 67] width 10 height 2
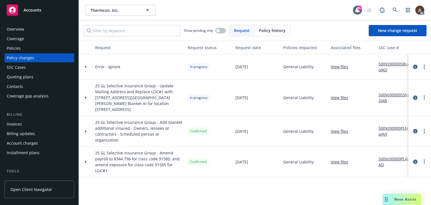
click at [84, 66] on div at bounding box center [86, 67] width 10 height 2
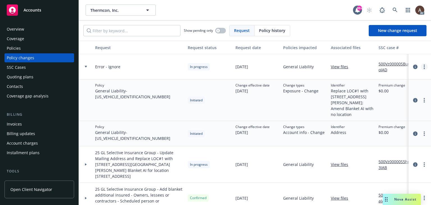
click at [423, 66] on circle "more" at bounding box center [423, 66] width 1 height 1
click at [309, 107] on div "Change types Exposure - Change" at bounding box center [305, 99] width 48 height 41
click at [423, 100] on icon "more" at bounding box center [423, 100] width 1 height 4
click at [420, 67] on link "more" at bounding box center [423, 66] width 7 height 7
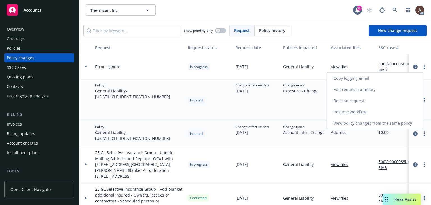
click at [341, 102] on link "Rescind request" at bounding box center [375, 100] width 96 height 11
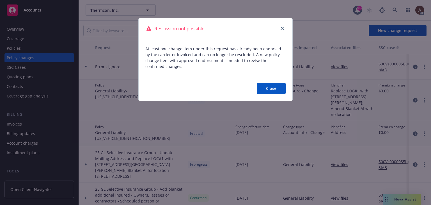
click at [273, 91] on button "Close" at bounding box center [270, 88] width 29 height 11
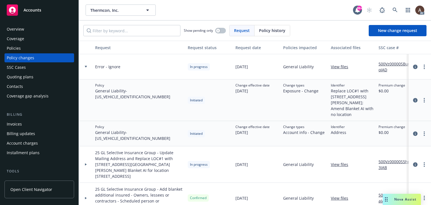
click at [86, 65] on div at bounding box center [86, 66] width 14 height 25
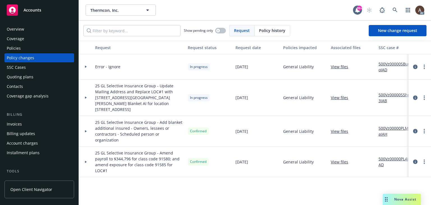
click at [85, 96] on icon at bounding box center [86, 97] width 2 height 2
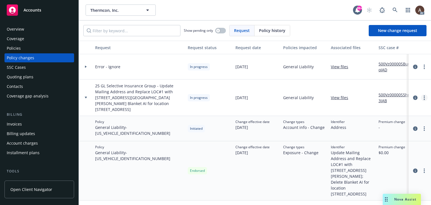
click at [421, 94] on link "more" at bounding box center [423, 97] width 7 height 7
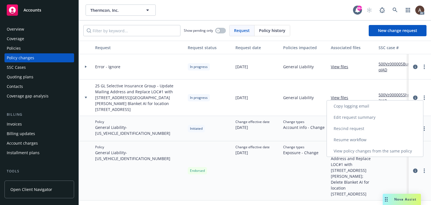
click at [360, 139] on link "Resume workflow" at bounding box center [375, 139] width 96 height 11
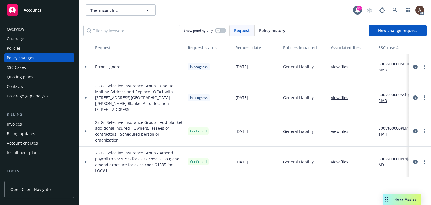
click at [85, 96] on icon at bounding box center [86, 97] width 2 height 2
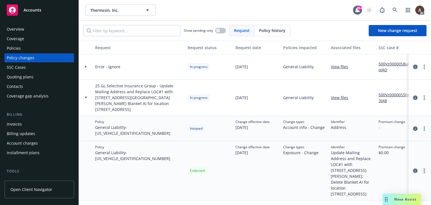
click at [423, 168] on icon "more" at bounding box center [423, 170] width 1 height 4
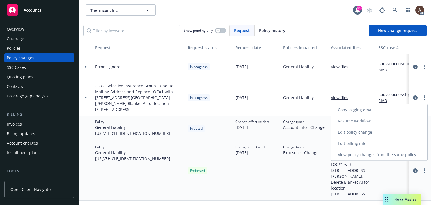
click at [356, 133] on link "Edit policy change" at bounding box center [379, 131] width 96 height 11
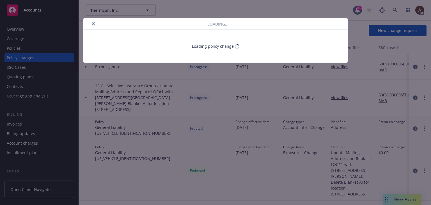
type textarea "x"
select select "ACCEPTED"
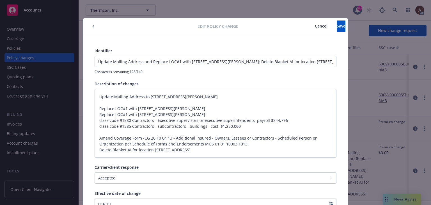
click at [314, 27] on span "Cancel" at bounding box center [320, 25] width 13 height 5
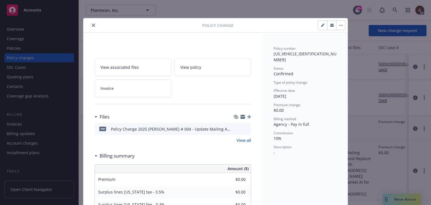
click at [94, 25] on button "close" at bounding box center [93, 25] width 7 height 7
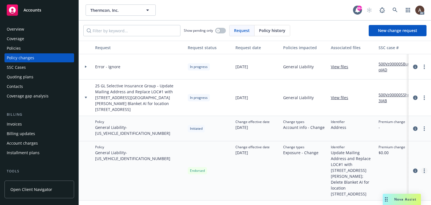
click at [422, 167] on link "more" at bounding box center [423, 170] width 7 height 7
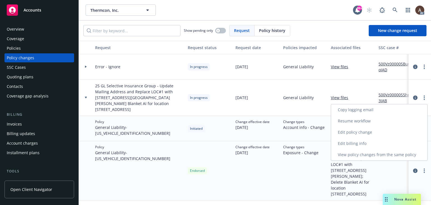
click at [360, 131] on link "Edit policy change" at bounding box center [379, 131] width 96 height 11
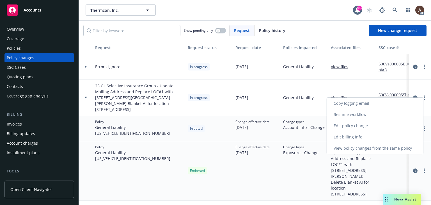
type textarea "x"
select select "ACCEPTED"
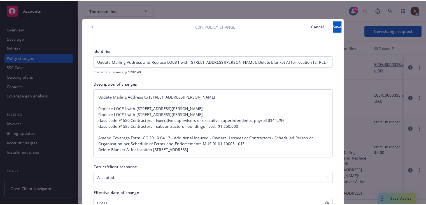
scroll to position [17, 0]
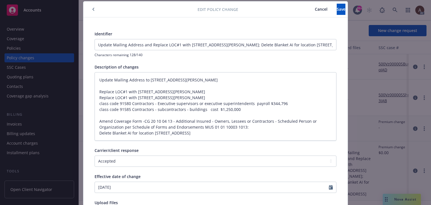
type textarea "x"
click at [314, 10] on span "Cancel" at bounding box center [320, 8] width 13 height 5
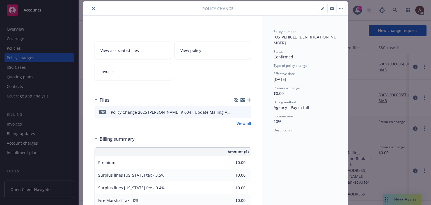
click at [92, 11] on button "close" at bounding box center [93, 8] width 7 height 7
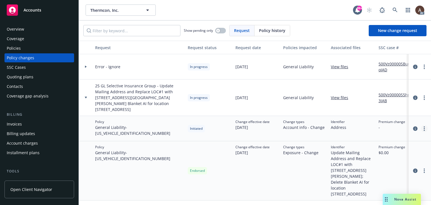
click at [423, 126] on circle "more" at bounding box center [423, 126] width 1 height 1
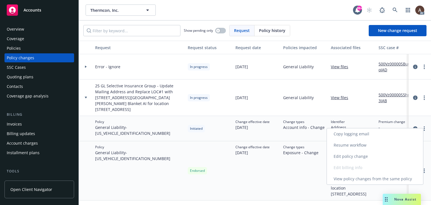
click at [360, 154] on link "Edit policy change" at bounding box center [375, 156] width 96 height 11
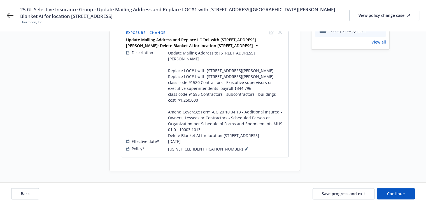
scroll to position [185, 0]
drag, startPoint x: 389, startPoint y: 196, endPoint x: 388, endPoint y: 191, distance: 5.5
click at [390, 196] on button "Continue" at bounding box center [396, 193] width 38 height 11
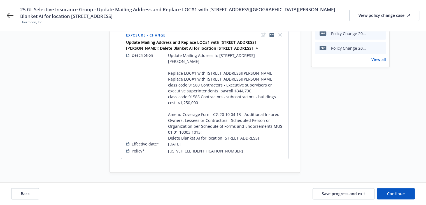
scroll to position [170, 0]
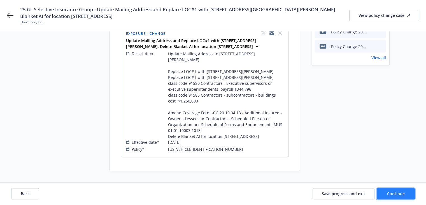
click at [390, 194] on span "Continue" at bounding box center [396, 193] width 18 height 5
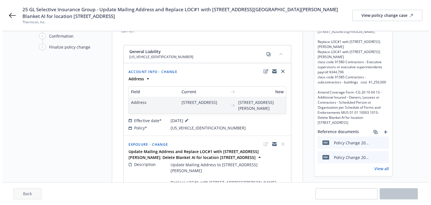
scroll to position [0, 0]
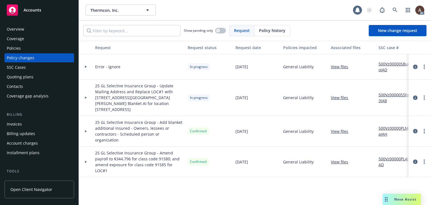
click at [85, 92] on div at bounding box center [86, 97] width 14 height 36
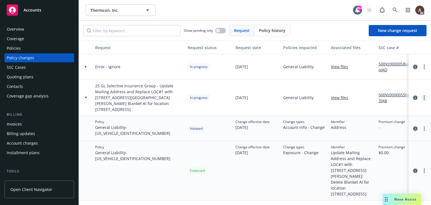
click at [423, 97] on circle "more" at bounding box center [423, 97] width 1 height 1
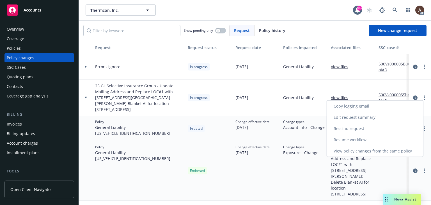
click at [356, 128] on link "Rescind request" at bounding box center [375, 128] width 96 height 11
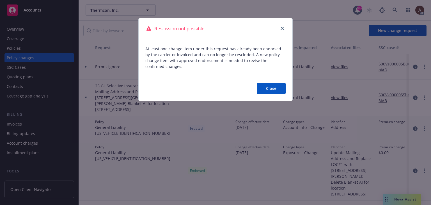
click at [268, 84] on button "Close" at bounding box center [270, 88] width 29 height 11
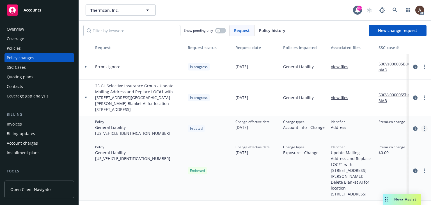
click at [423, 126] on icon "more" at bounding box center [423, 128] width 1 height 4
click at [420, 94] on link "more" at bounding box center [423, 97] width 7 height 7
click at [246, 156] on div "Change effective date [DATE]" at bounding box center [257, 170] width 48 height 59
